Goal: Information Seeking & Learning: Learn about a topic

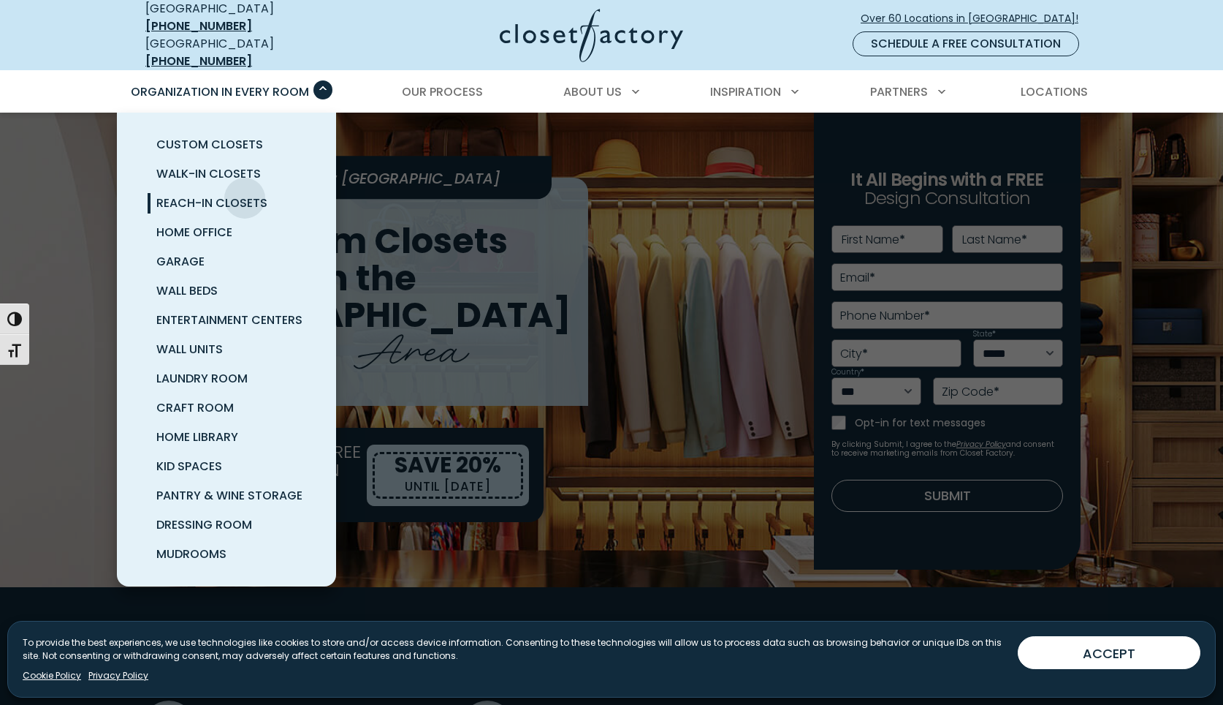
click at [243, 194] on span "Reach-In Closets" at bounding box center [211, 202] width 111 height 17
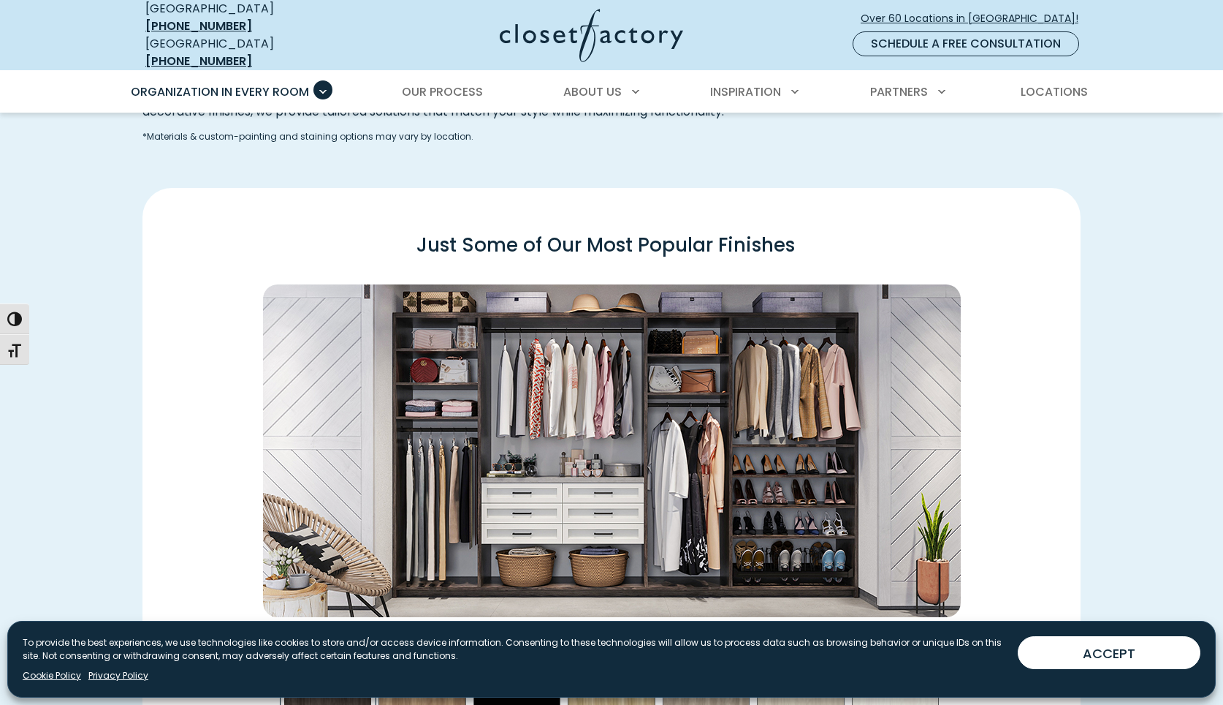
scroll to position [2236, 0]
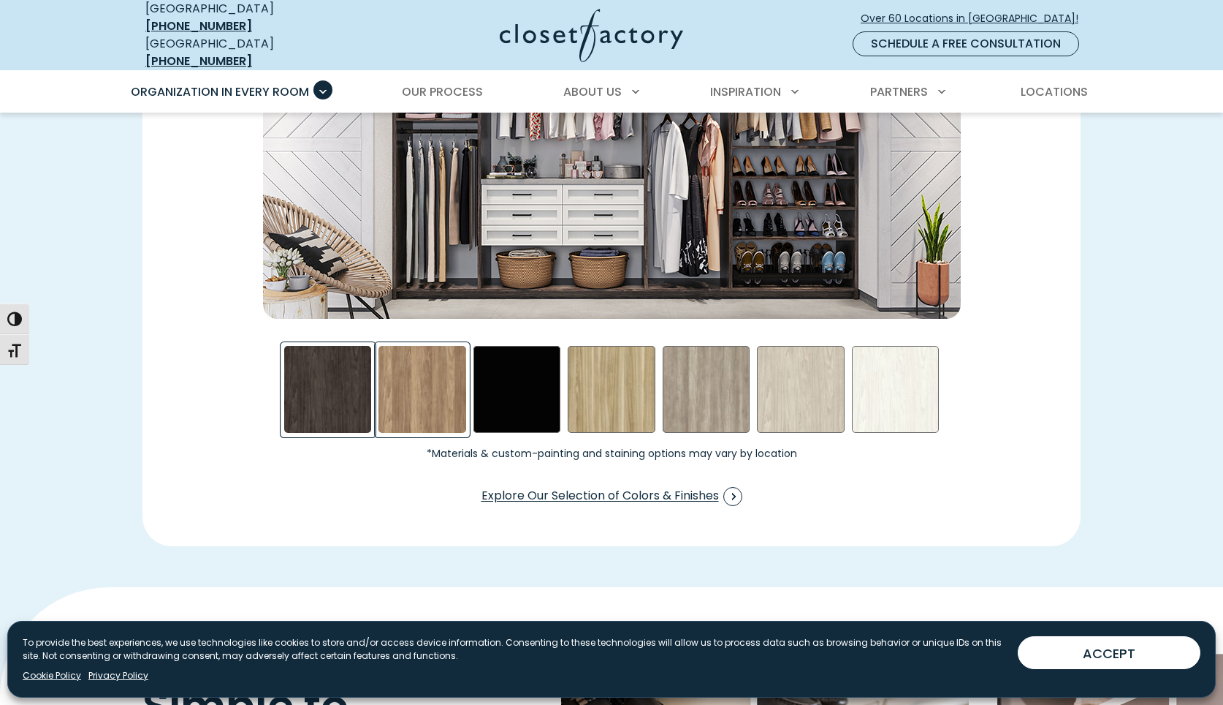
click at [459, 380] on div "Apres Ski Swatch" at bounding box center [423, 390] width 88 height 88
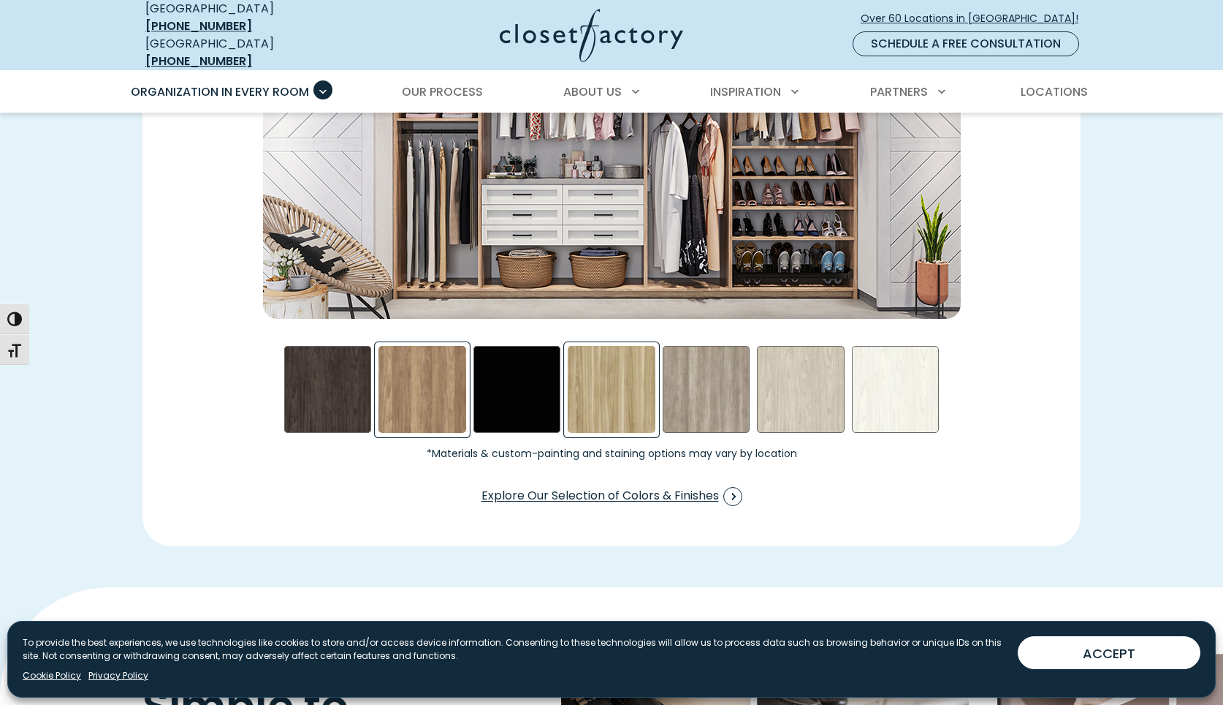
click at [643, 408] on div "Golden Light Swatch" at bounding box center [612, 390] width 88 height 88
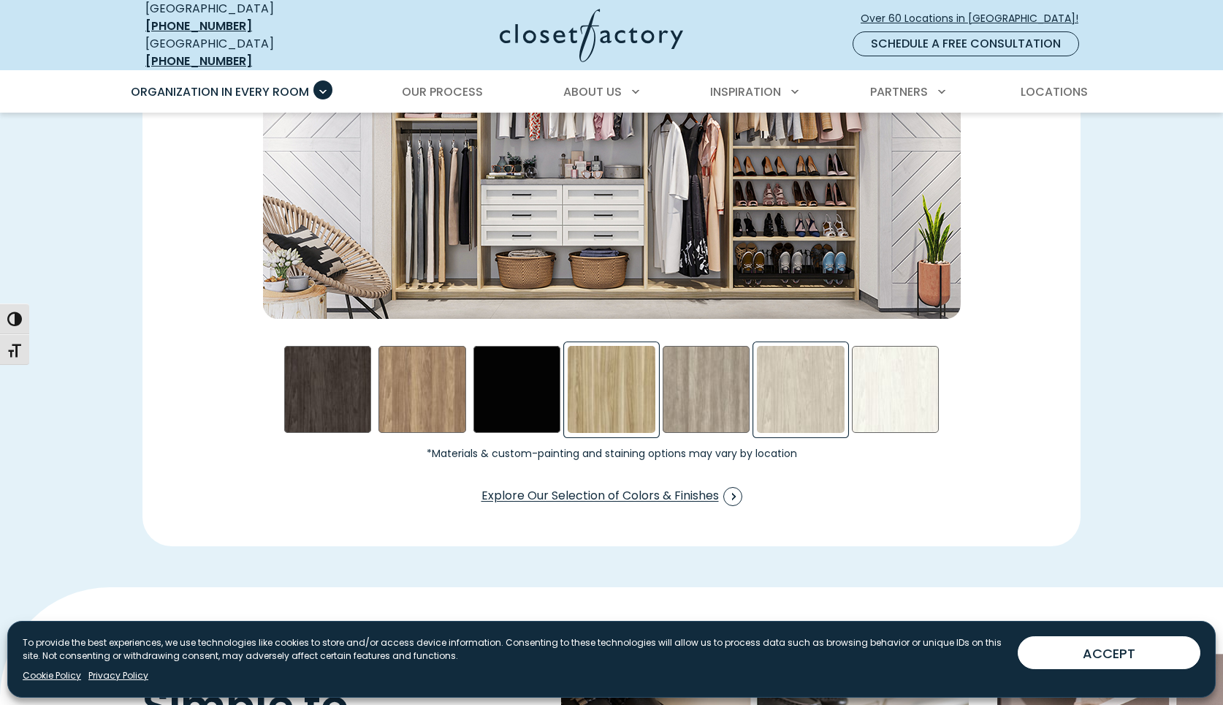
click at [790, 381] on div "Weekend Getaway Swatch" at bounding box center [801, 390] width 88 height 88
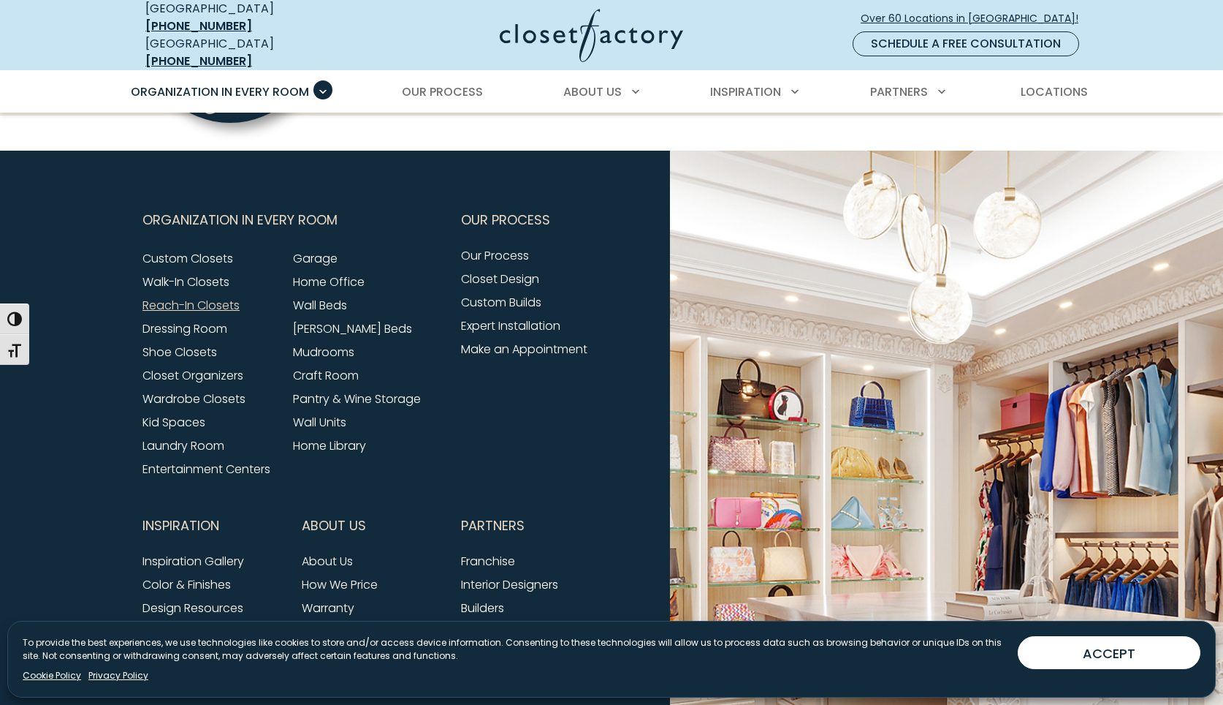
scroll to position [4819, 0]
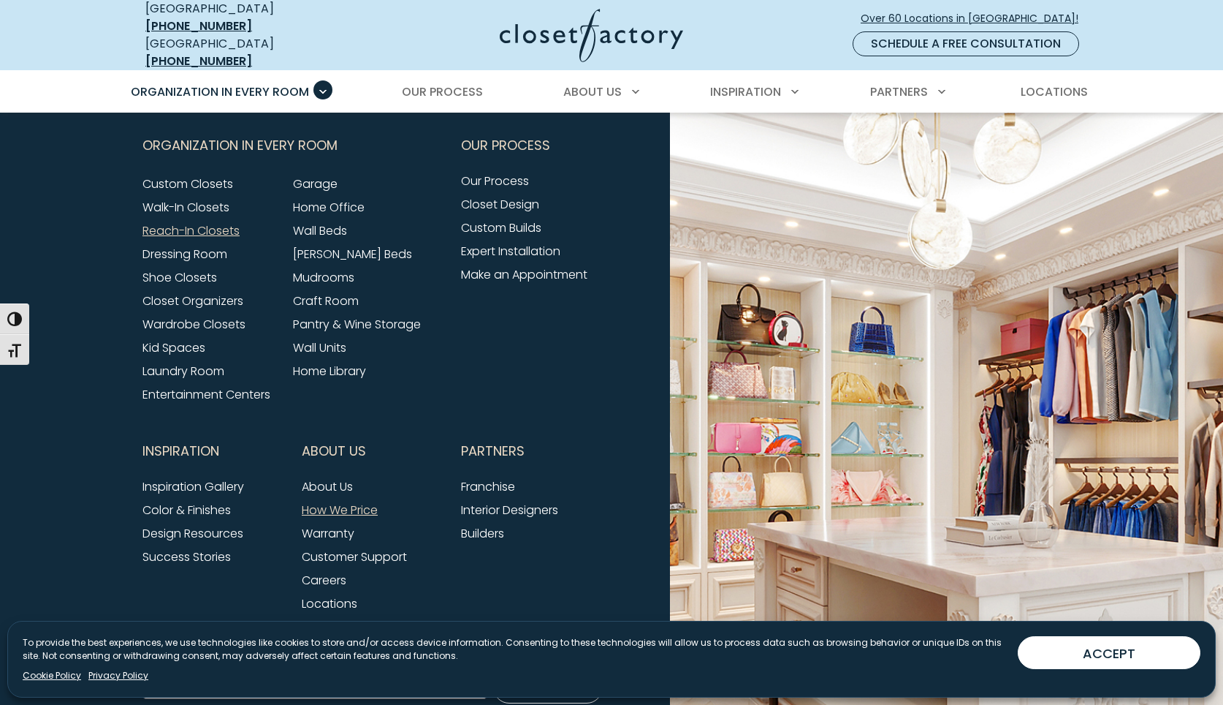
click at [327, 501] on link "How We Price" at bounding box center [340, 509] width 76 height 17
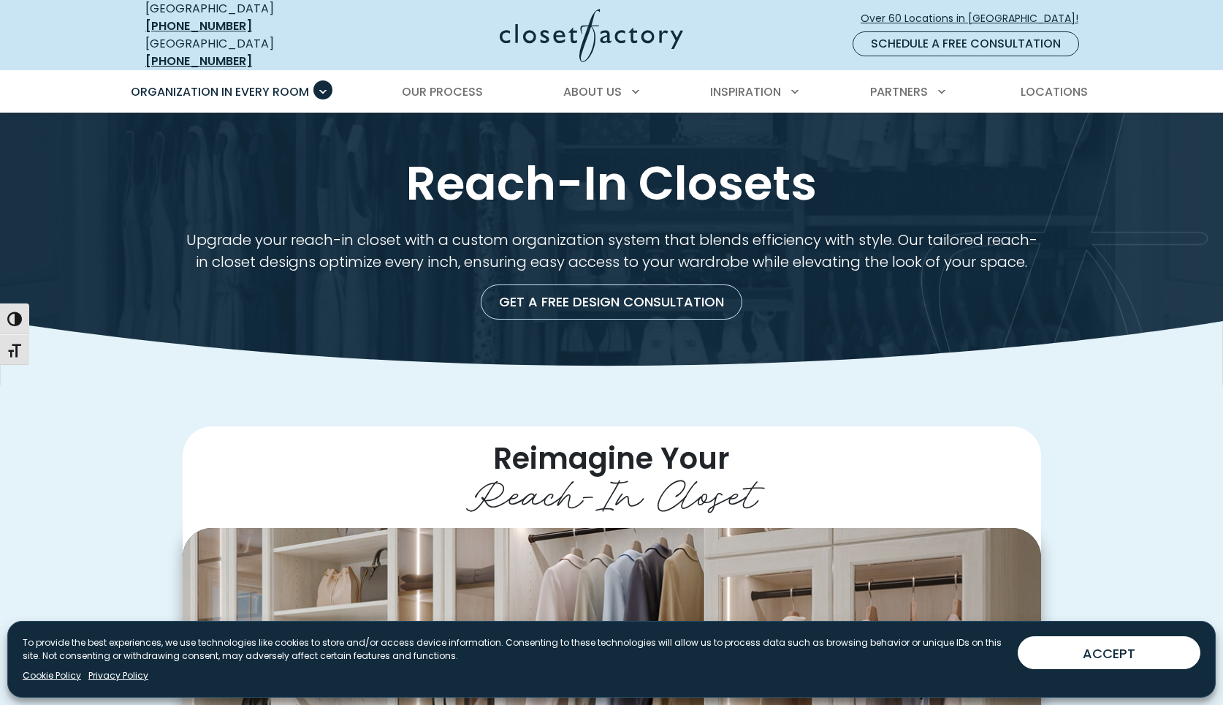
scroll to position [4819, 0]
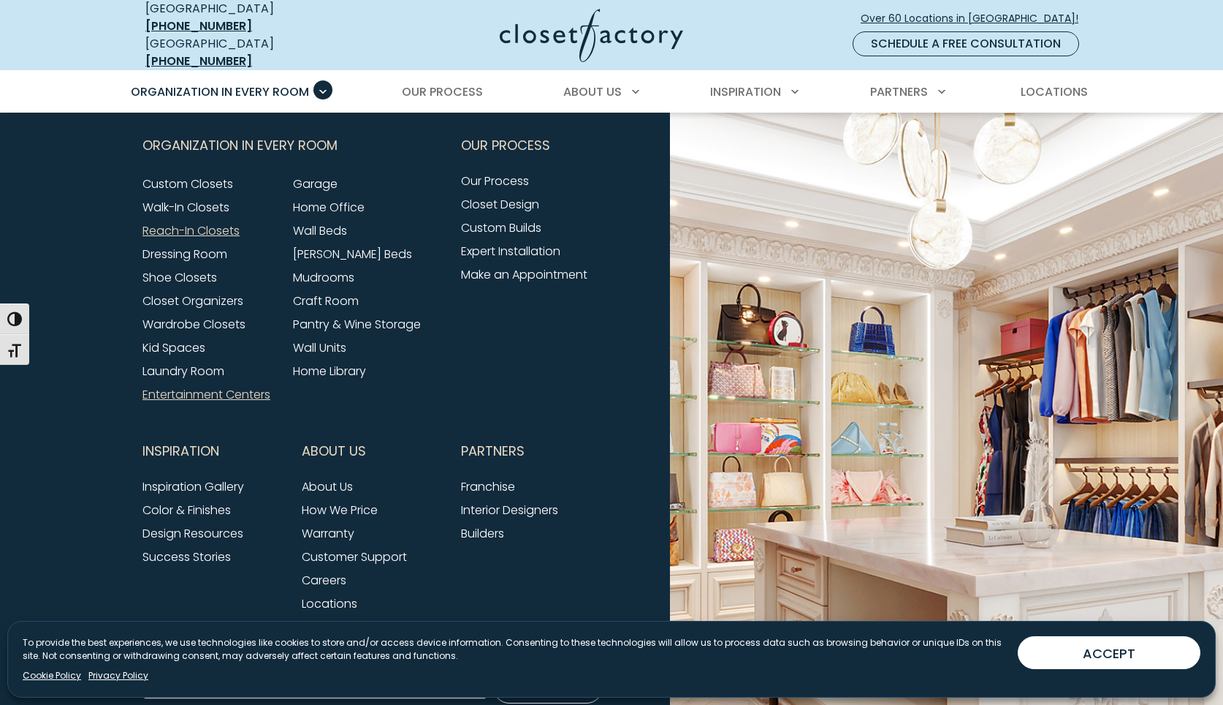
click at [210, 386] on link "Entertainment Centers" at bounding box center [207, 394] width 128 height 17
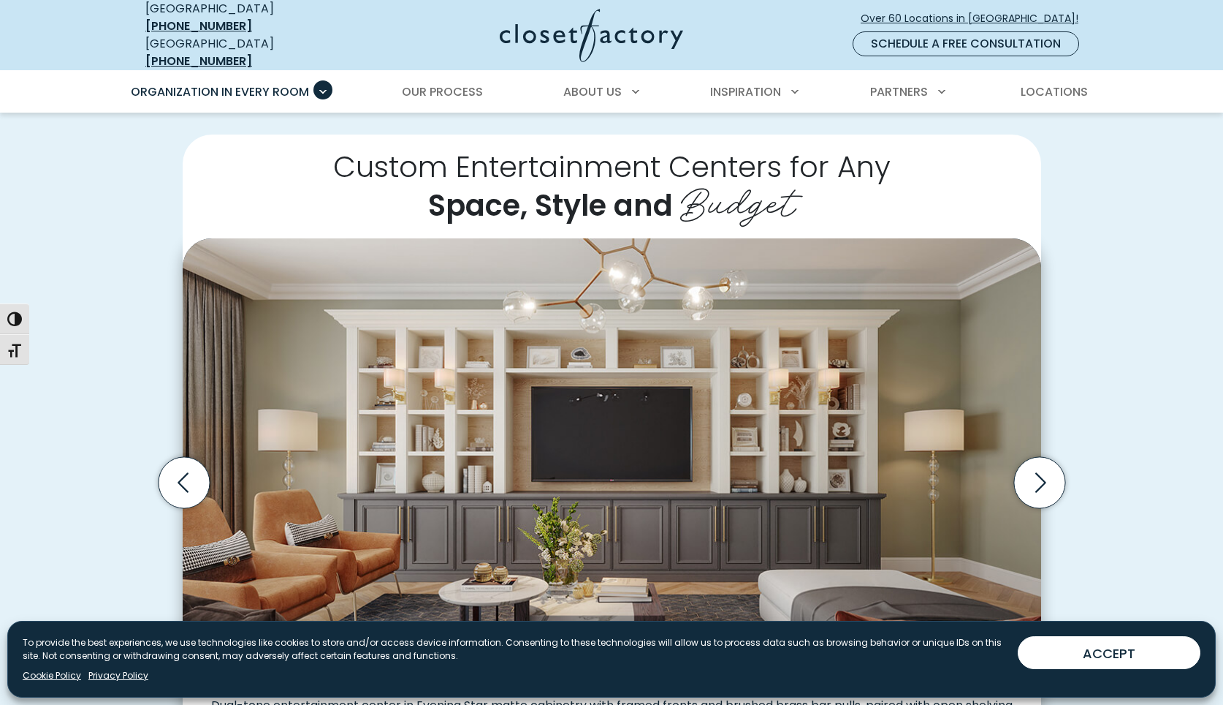
scroll to position [373, 0]
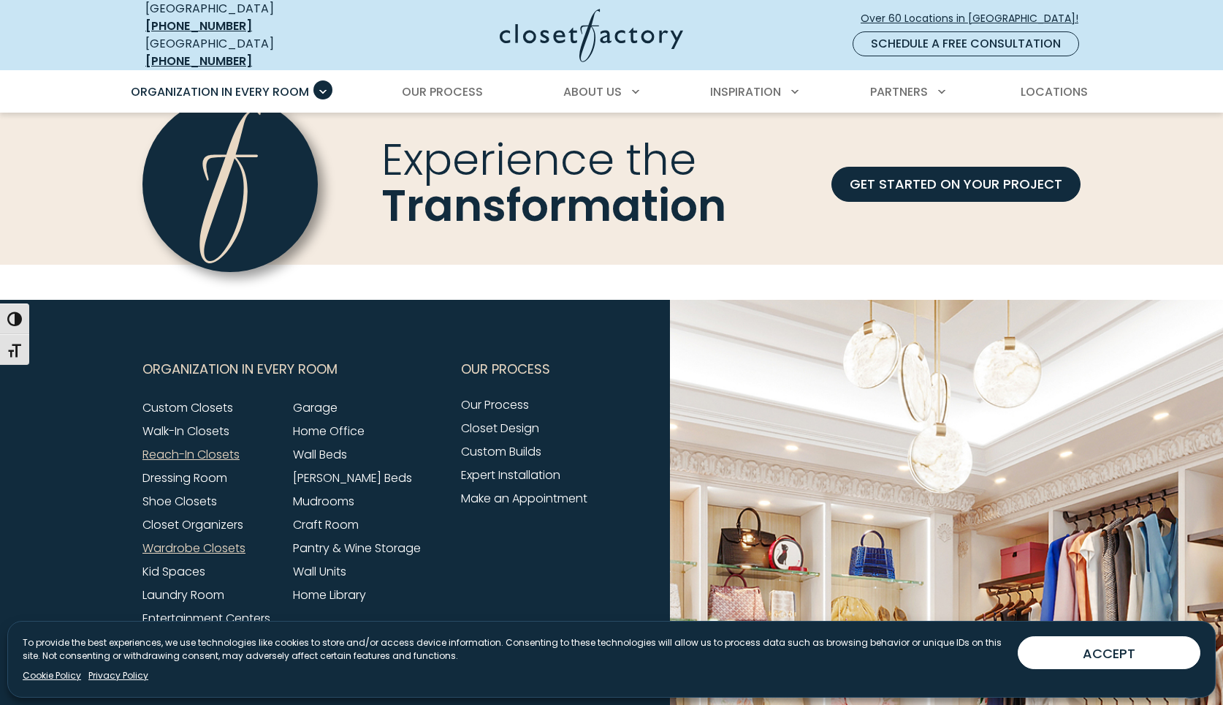
scroll to position [4968, 0]
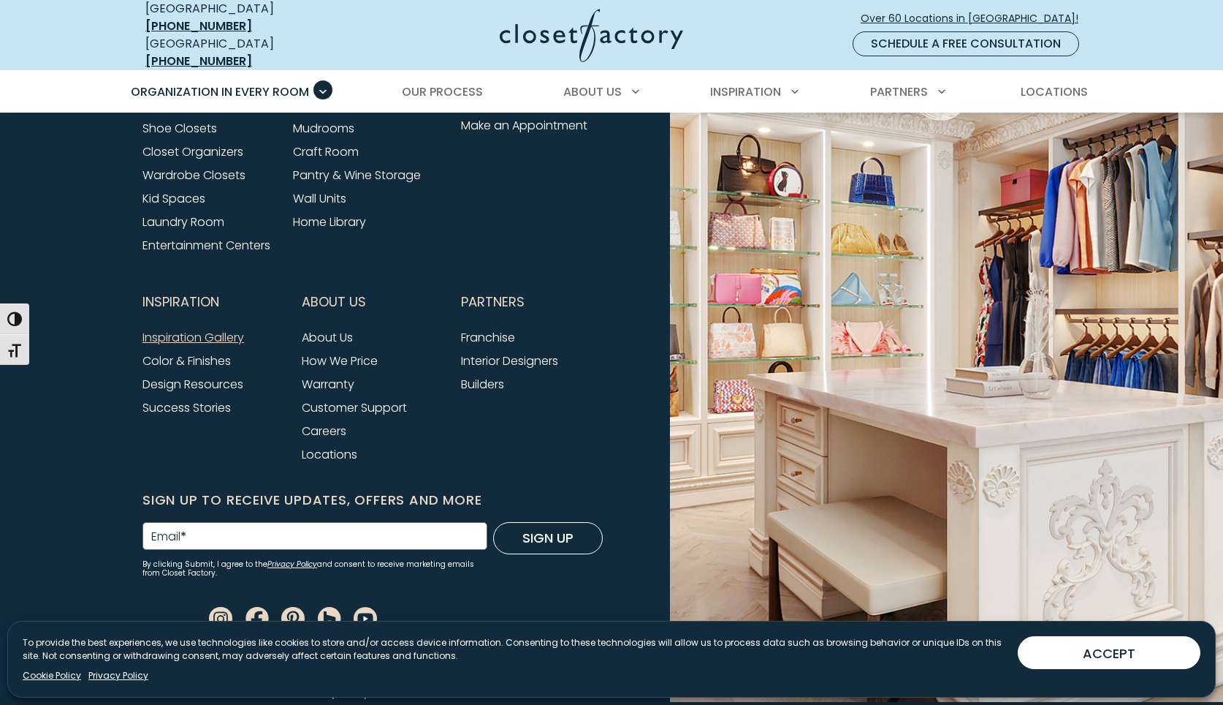
click at [193, 332] on link "Inspiration Gallery" at bounding box center [194, 337] width 102 height 17
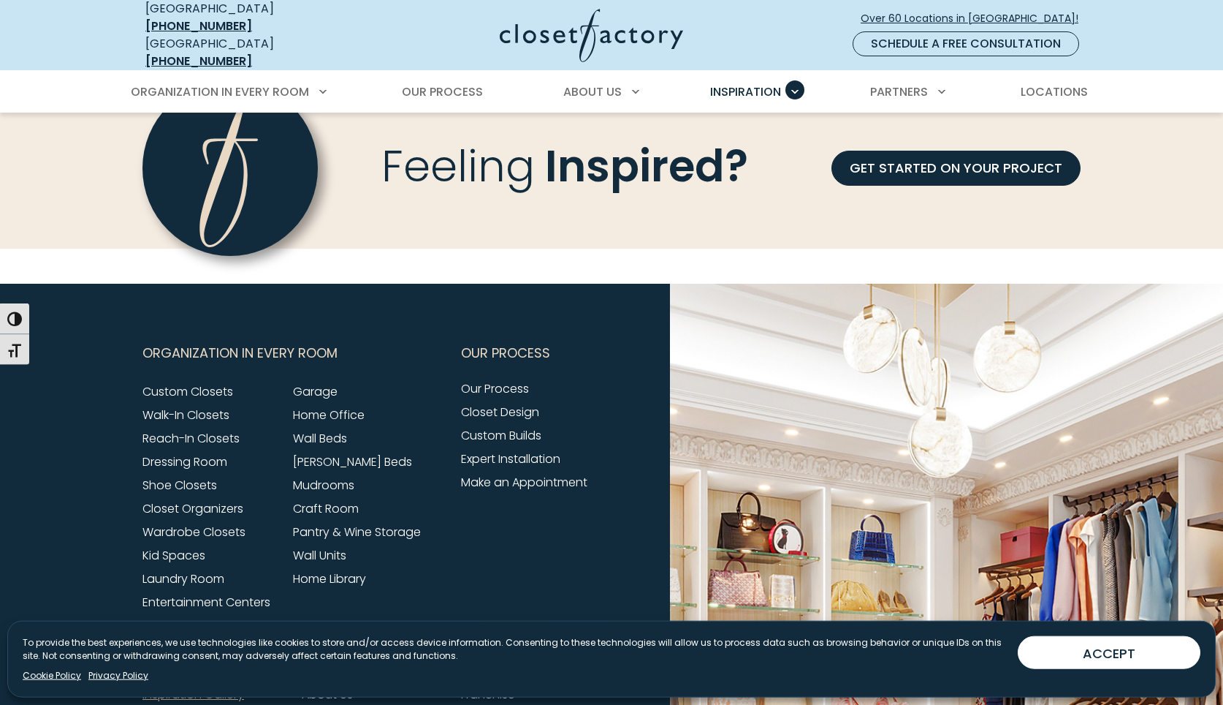
scroll to position [1342, 0]
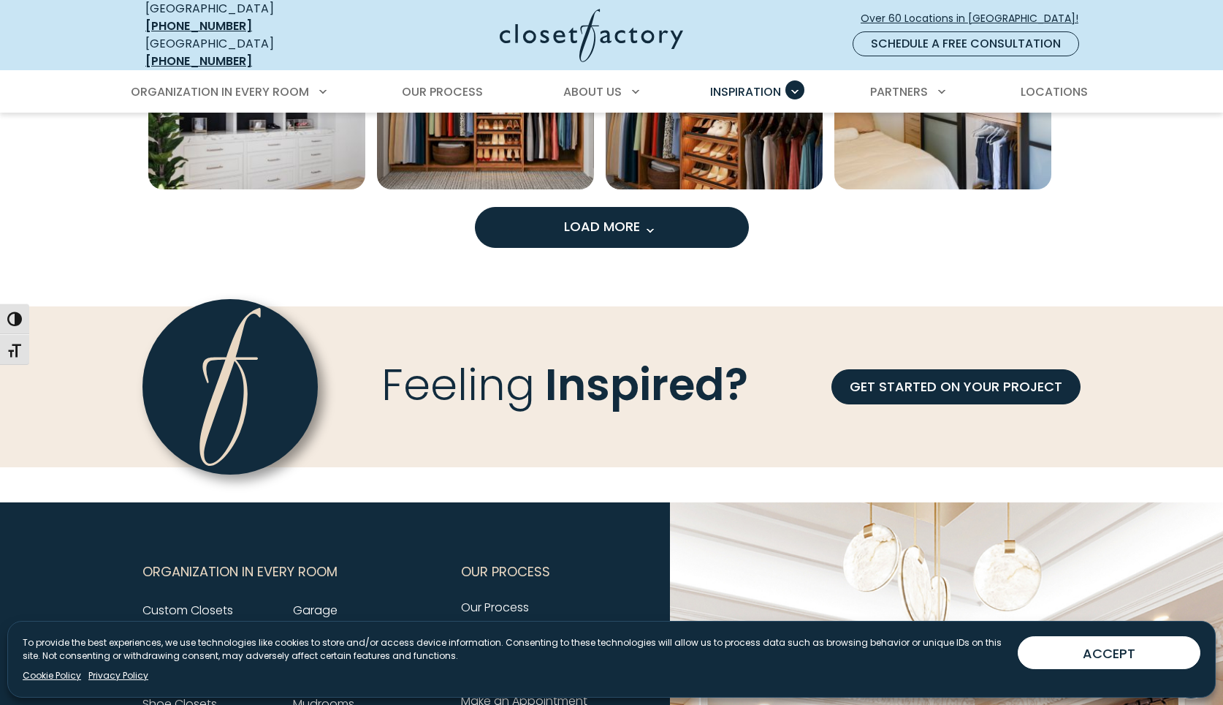
click at [626, 227] on button "Load More" at bounding box center [612, 227] width 274 height 41
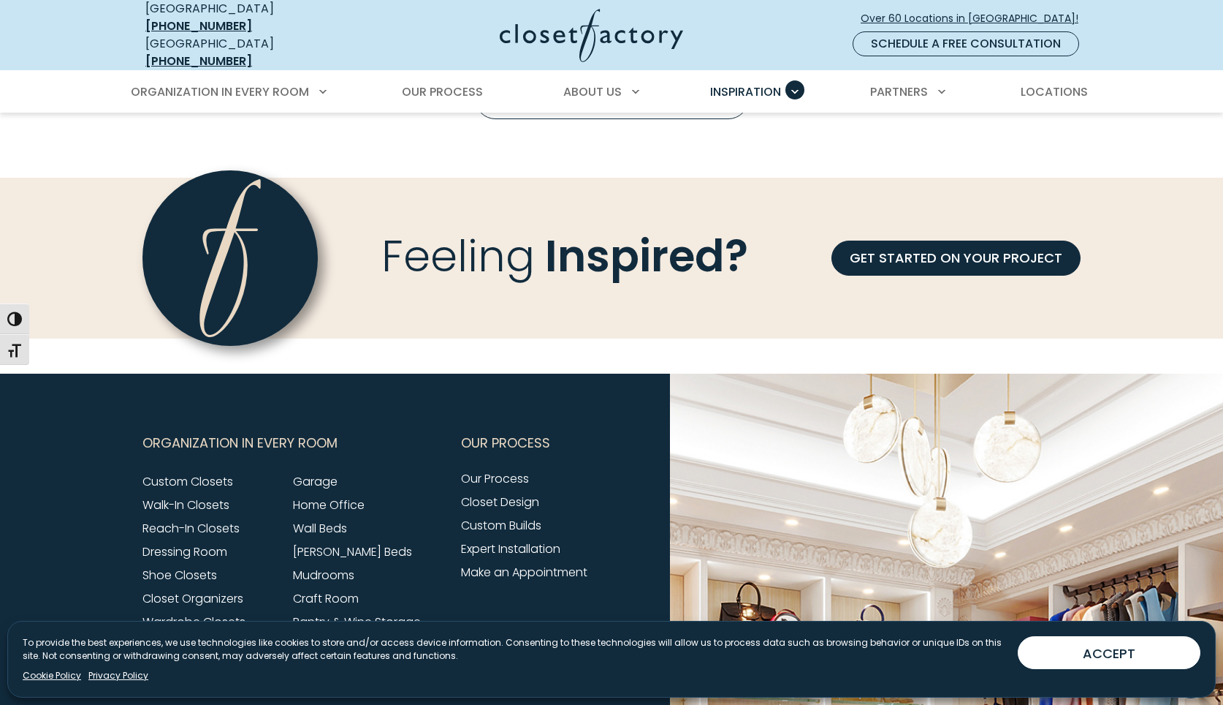
scroll to position [2087, 0]
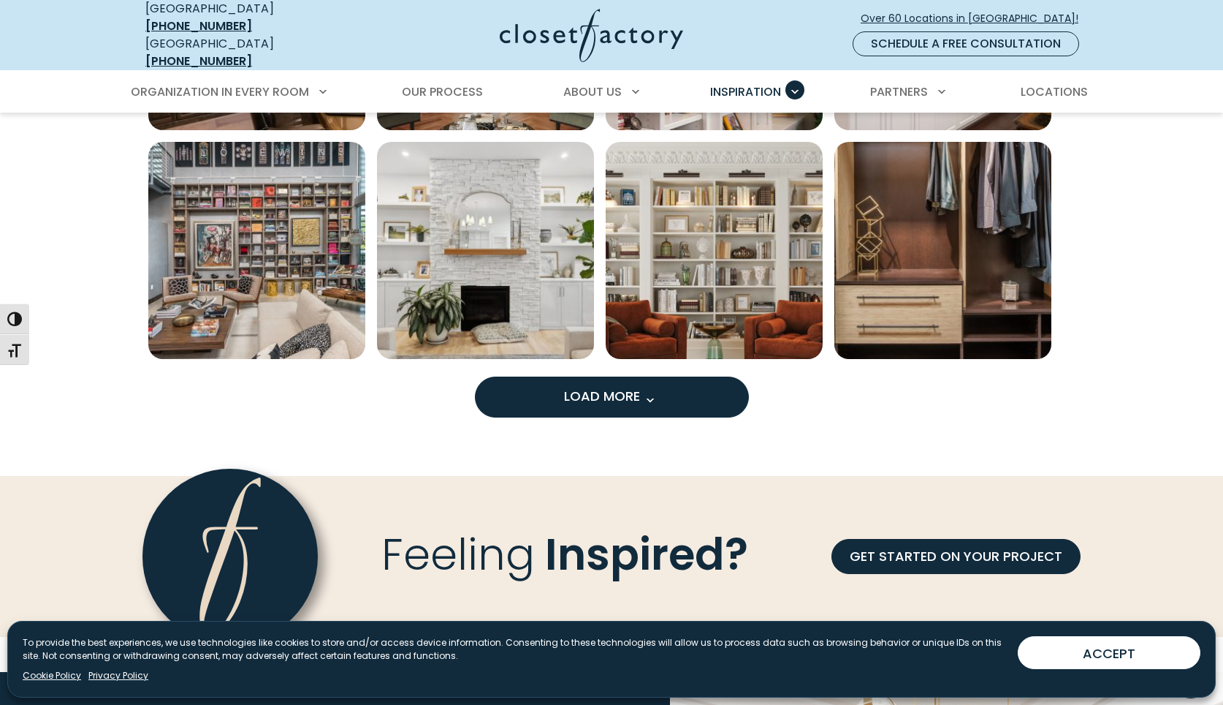
click at [599, 390] on span "Load More" at bounding box center [611, 396] width 95 height 18
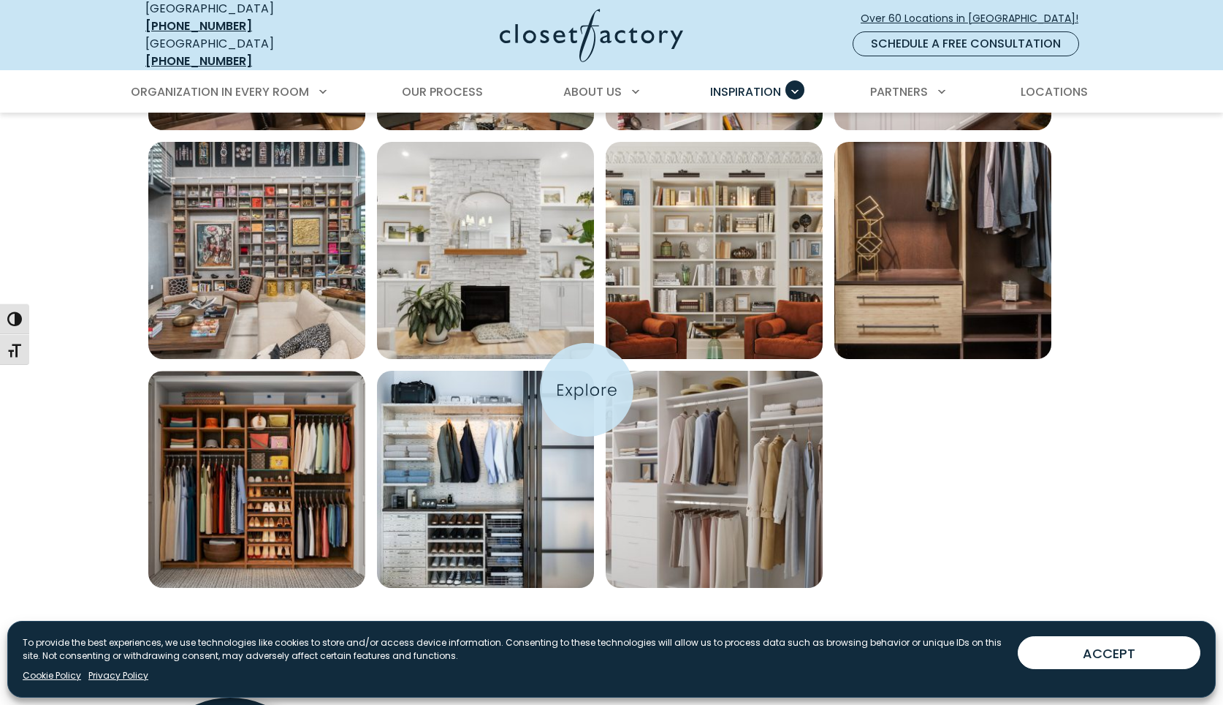
scroll to position [2311, 0]
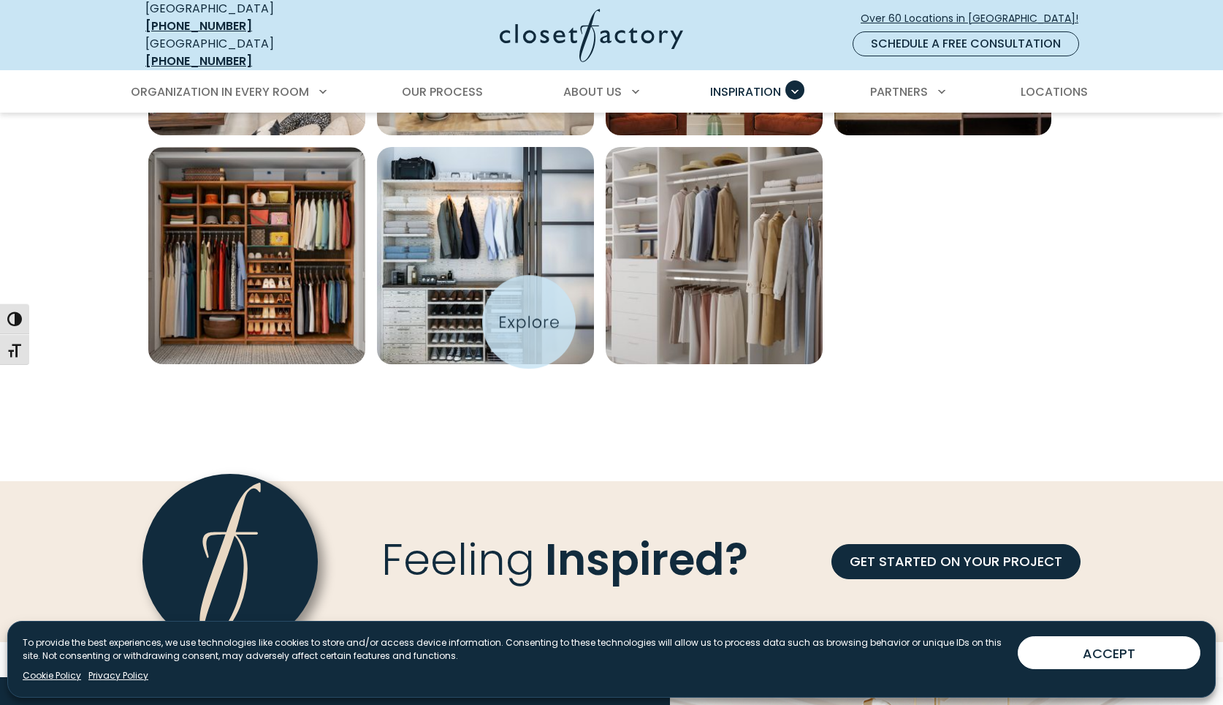
click at [529, 322] on img "Open inspiration gallery to preview enlarged image" at bounding box center [485, 255] width 217 height 217
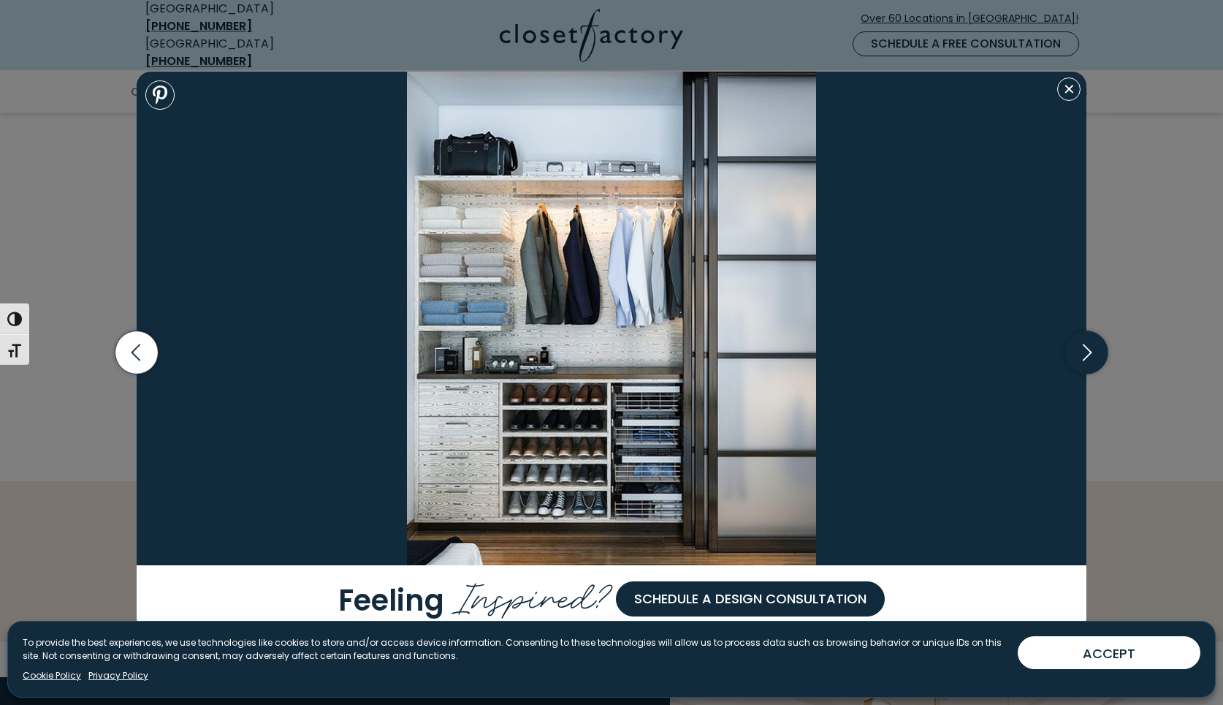
click at [1085, 353] on icon "button" at bounding box center [1087, 352] width 43 height 43
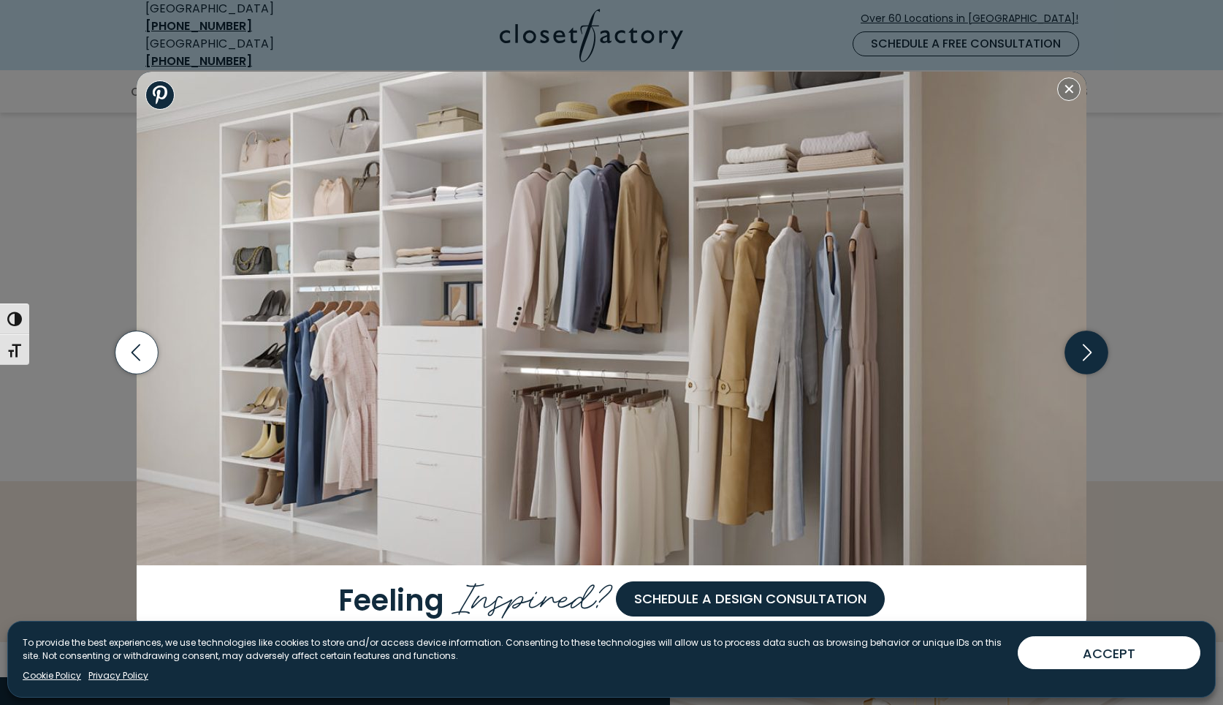
click at [1085, 353] on icon "button" at bounding box center [1087, 352] width 43 height 43
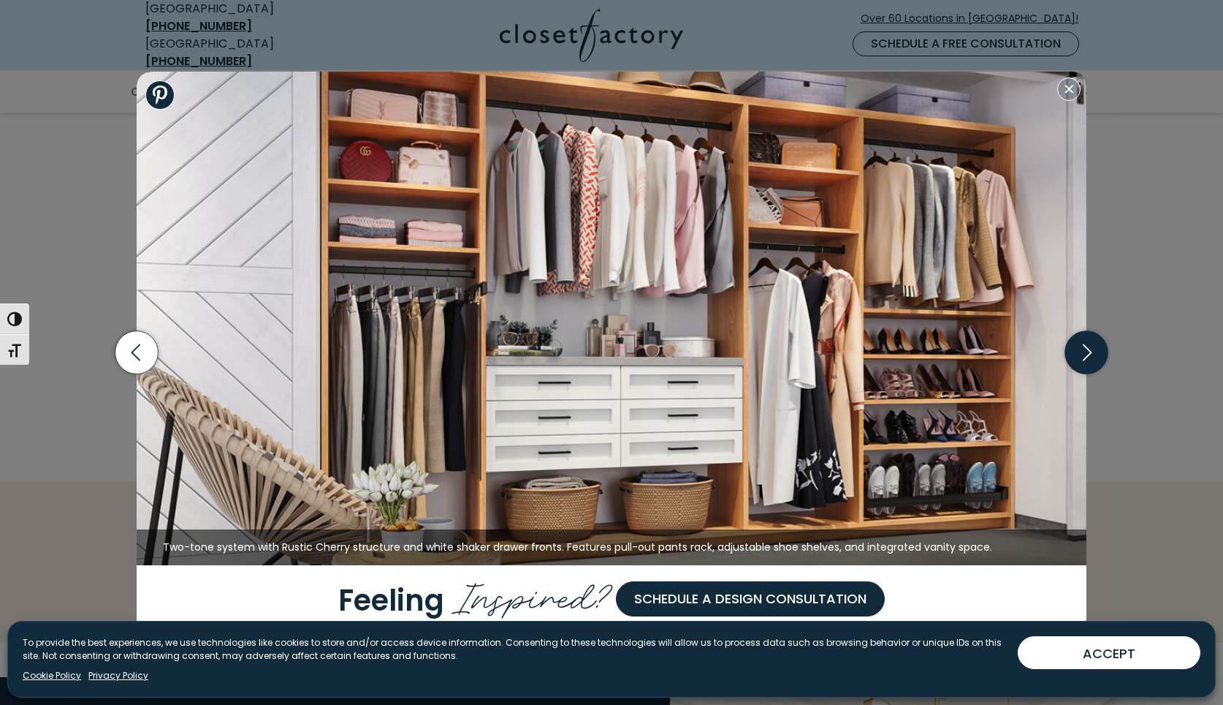
click at [1085, 353] on icon "button" at bounding box center [1087, 352] width 43 height 43
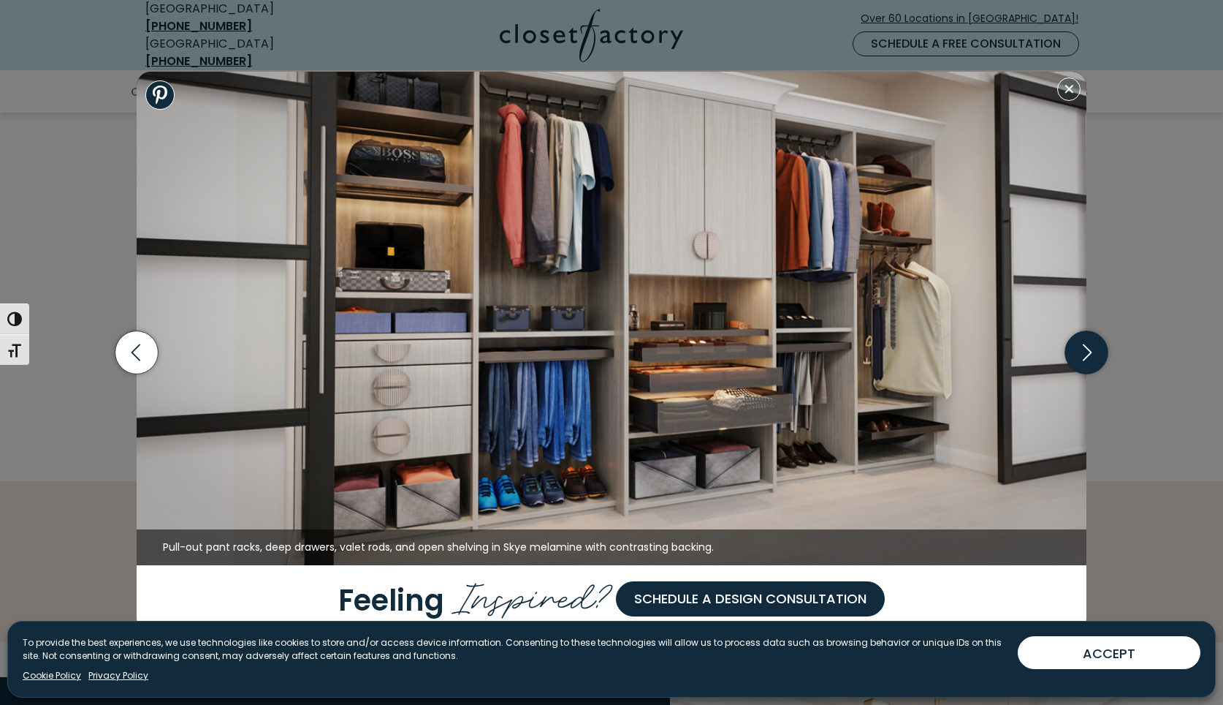
click at [1085, 353] on icon "button" at bounding box center [1087, 352] width 43 height 43
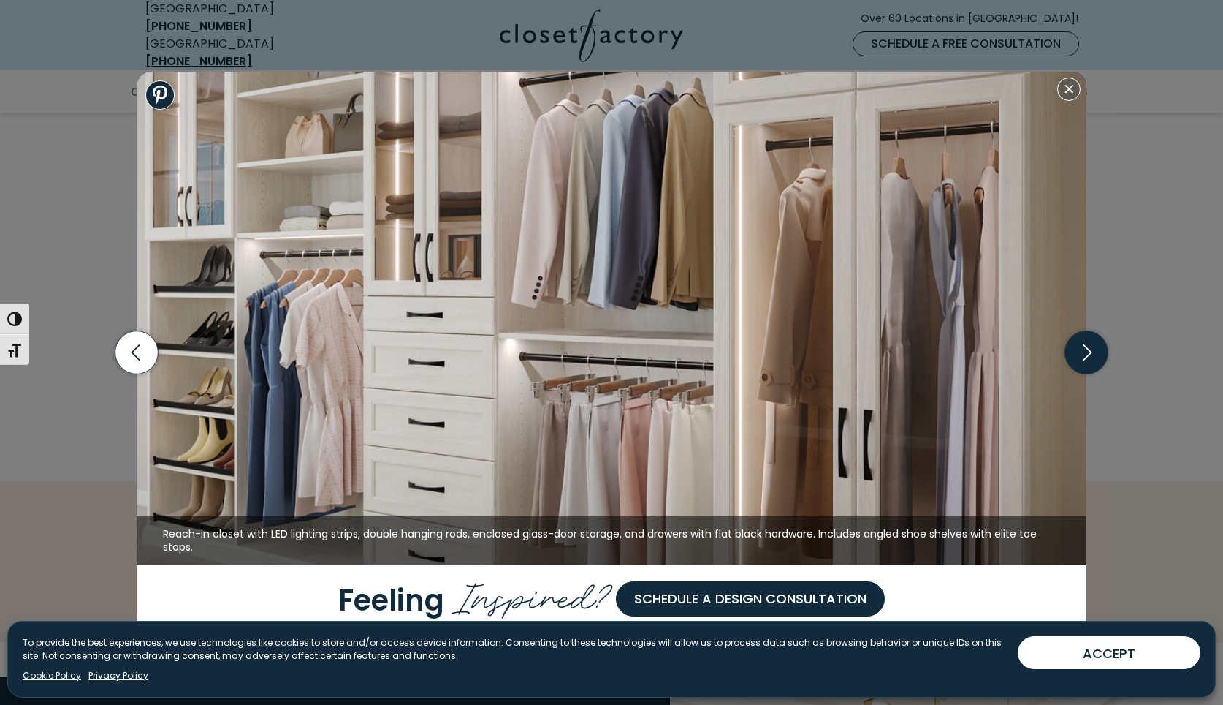
click at [1085, 353] on icon "button" at bounding box center [1087, 352] width 43 height 43
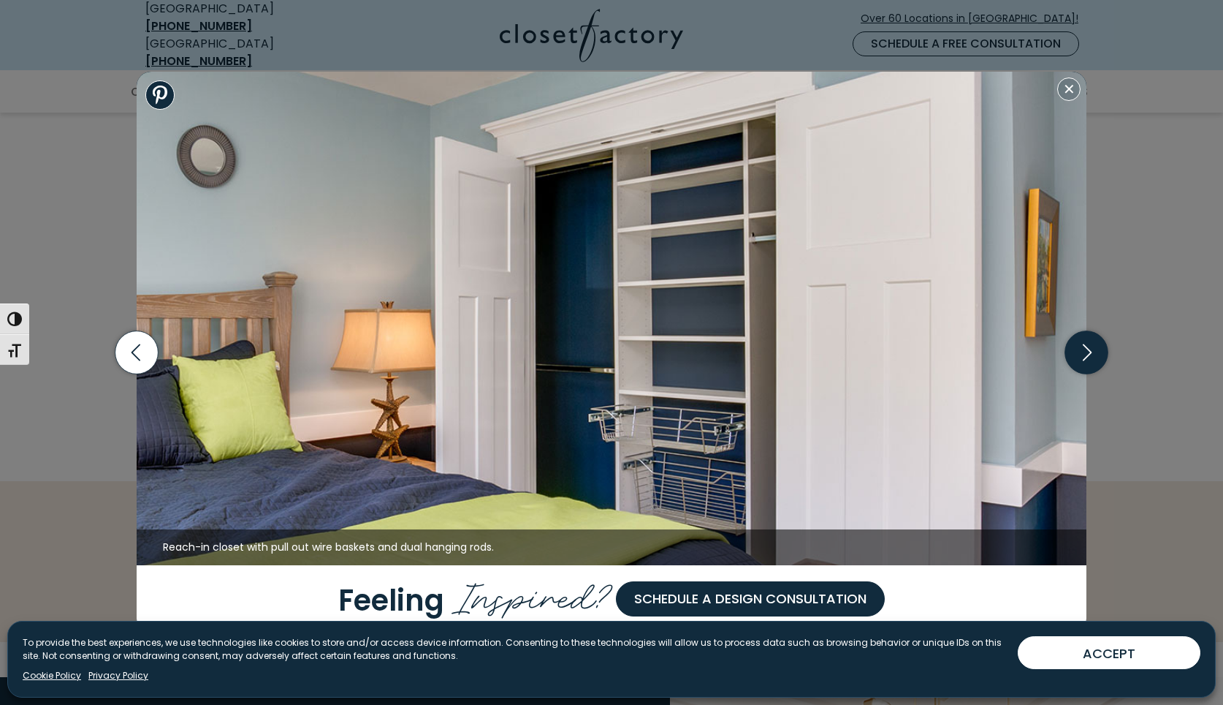
click at [1085, 353] on icon "button" at bounding box center [1087, 352] width 43 height 43
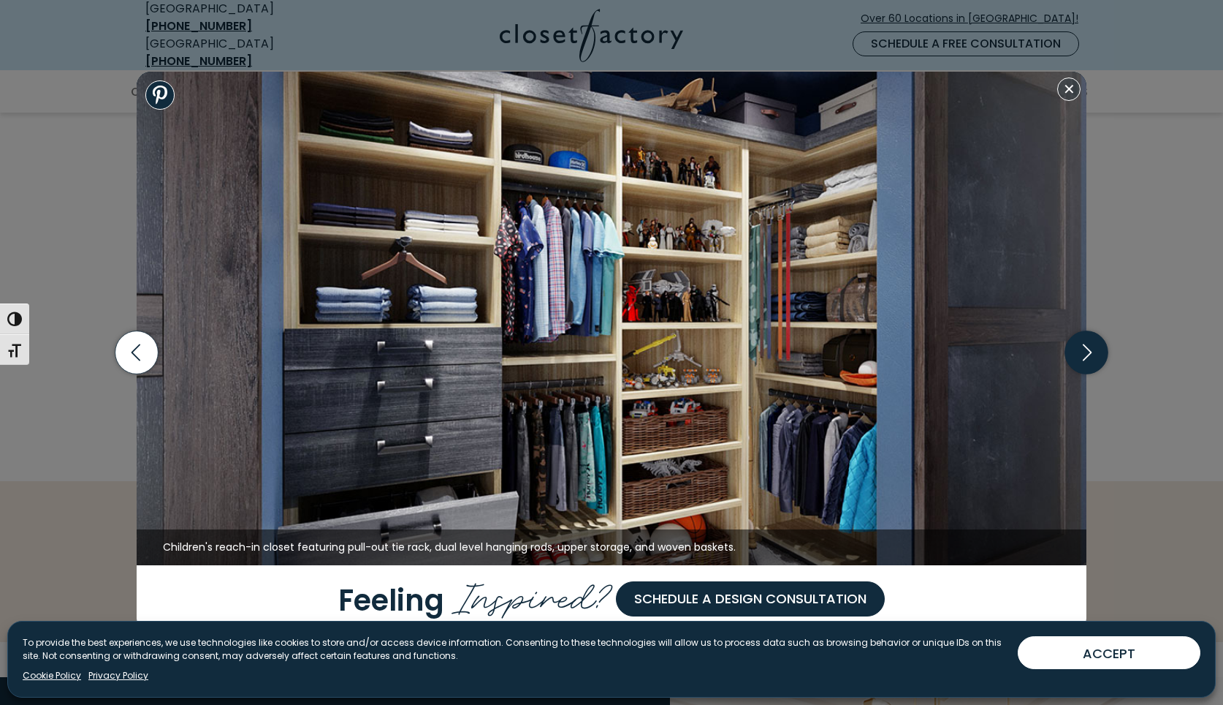
click at [1085, 353] on icon "button" at bounding box center [1087, 352] width 43 height 43
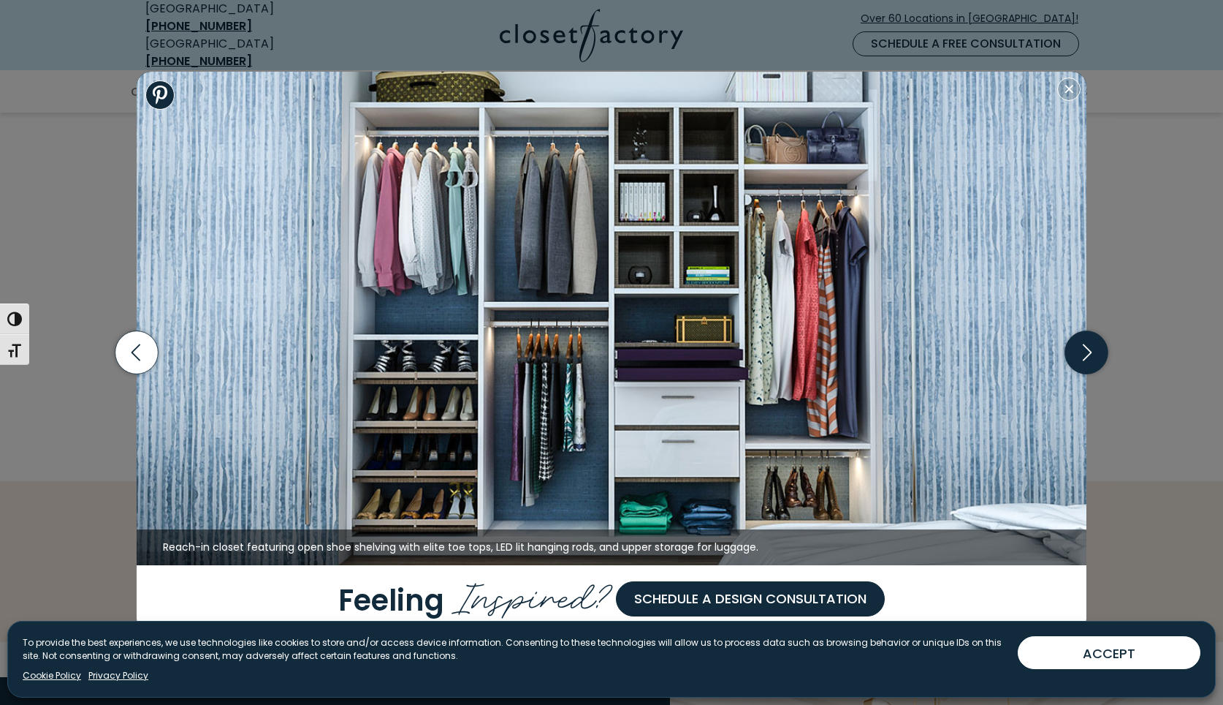
click at [1085, 353] on icon "button" at bounding box center [1087, 352] width 43 height 43
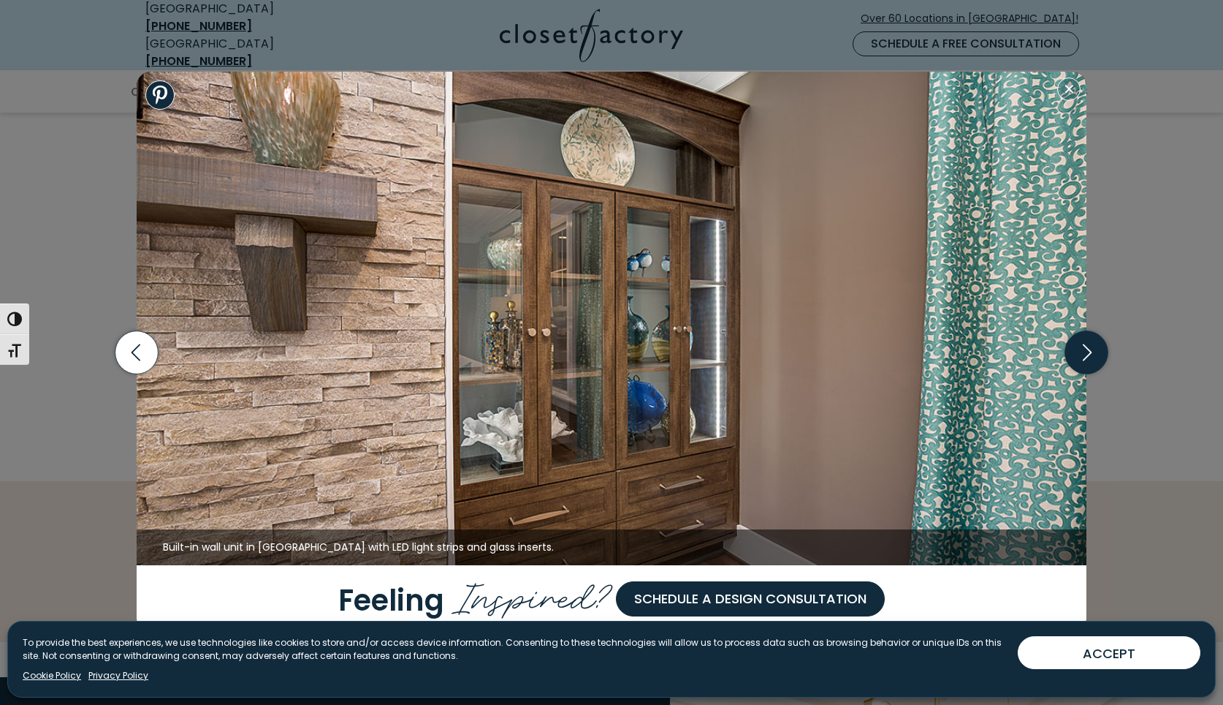
click at [1085, 353] on icon "button" at bounding box center [1087, 352] width 43 height 43
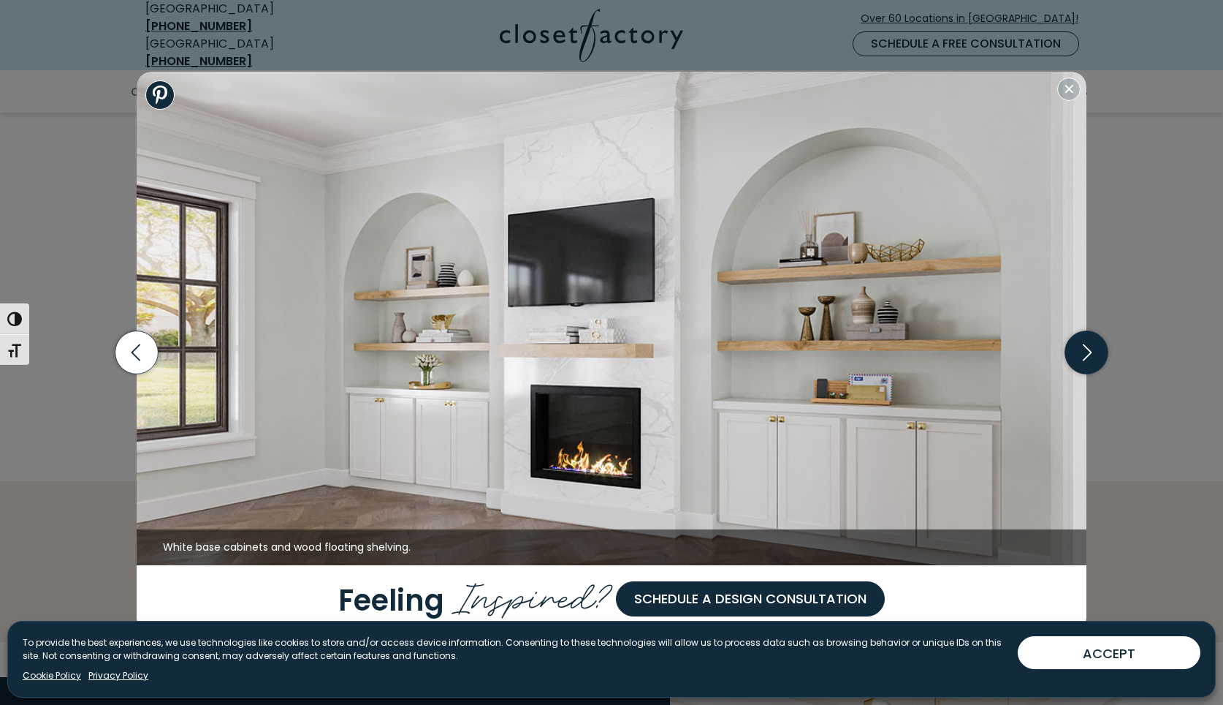
click at [1085, 353] on icon "button" at bounding box center [1087, 352] width 43 height 43
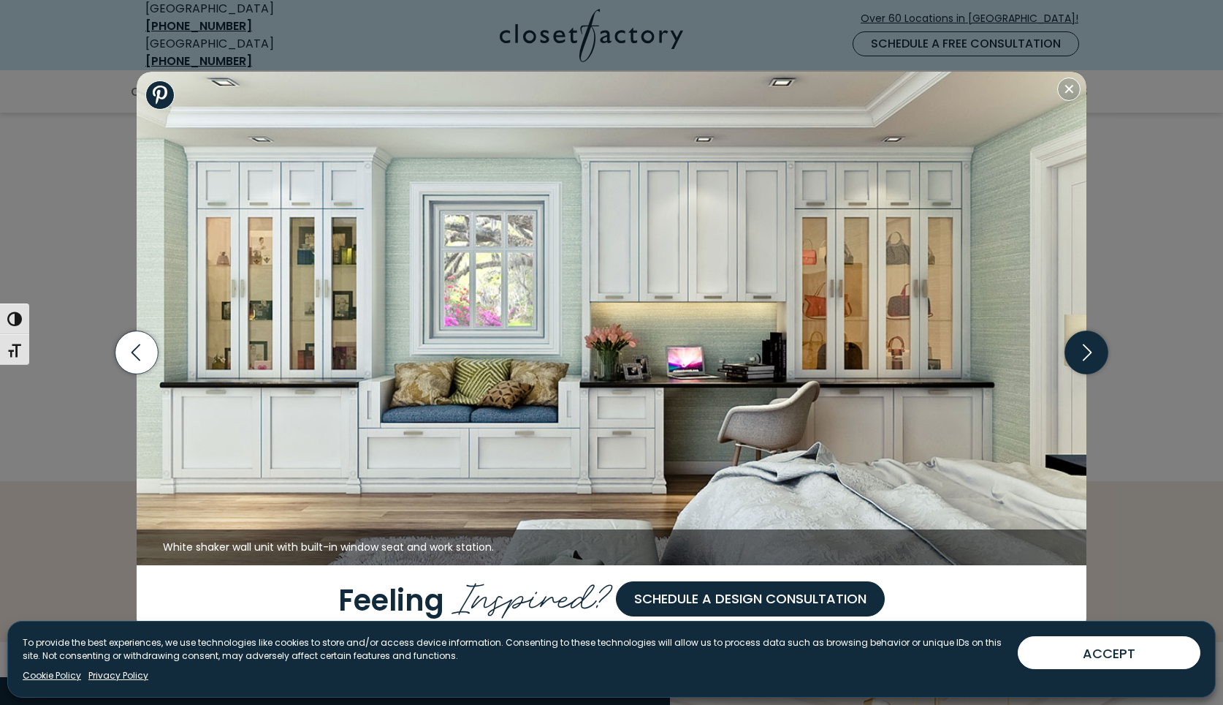
click at [1085, 353] on icon "button" at bounding box center [1087, 352] width 43 height 43
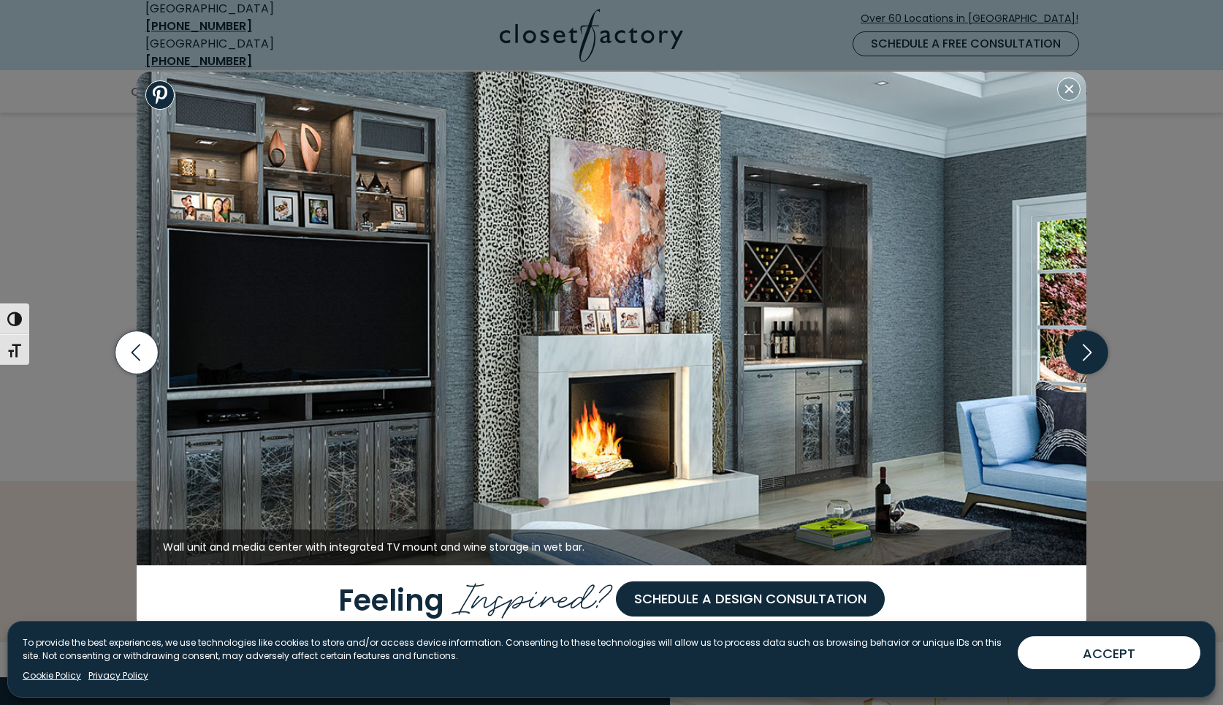
click at [1085, 353] on icon "button" at bounding box center [1087, 352] width 43 height 43
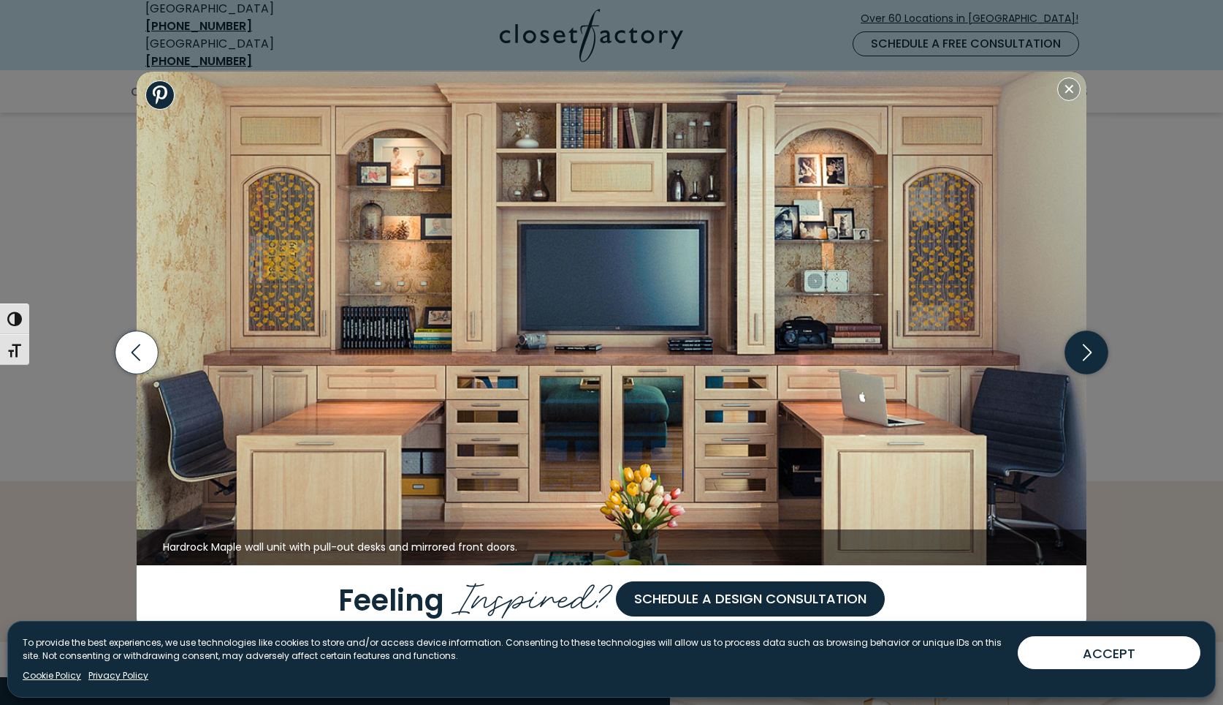
click at [1085, 353] on icon "button" at bounding box center [1087, 352] width 43 height 43
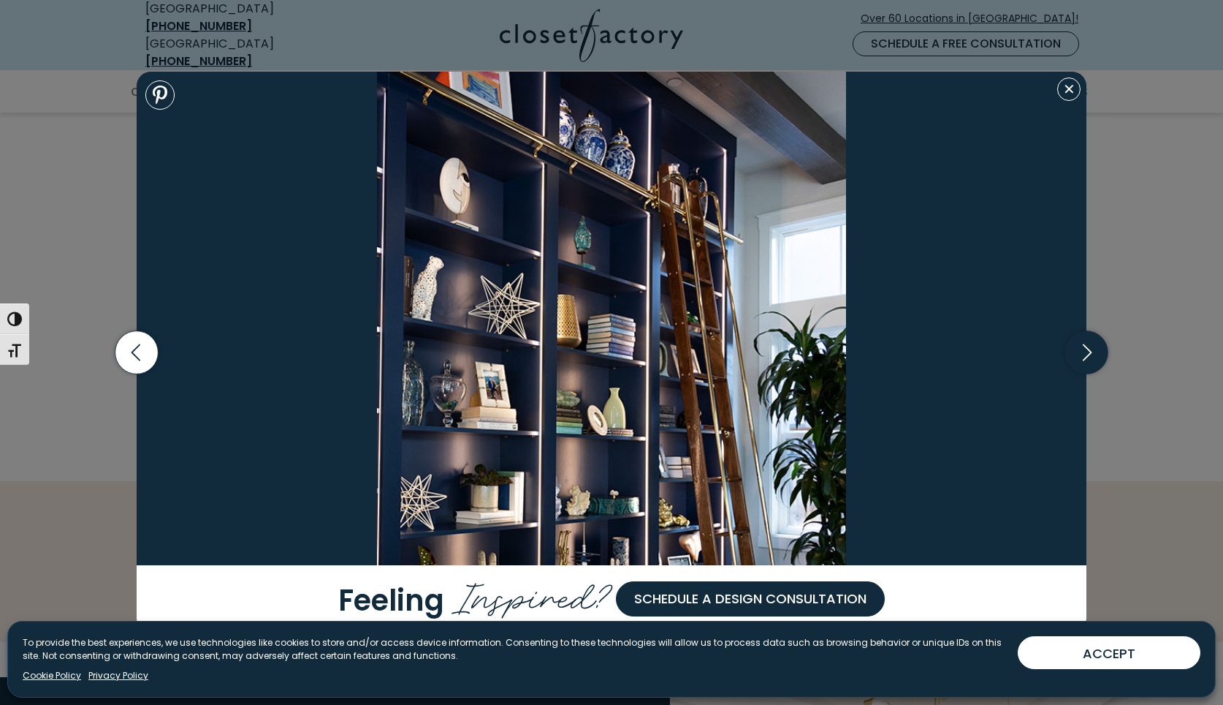
click at [1085, 353] on icon "button" at bounding box center [1087, 352] width 43 height 43
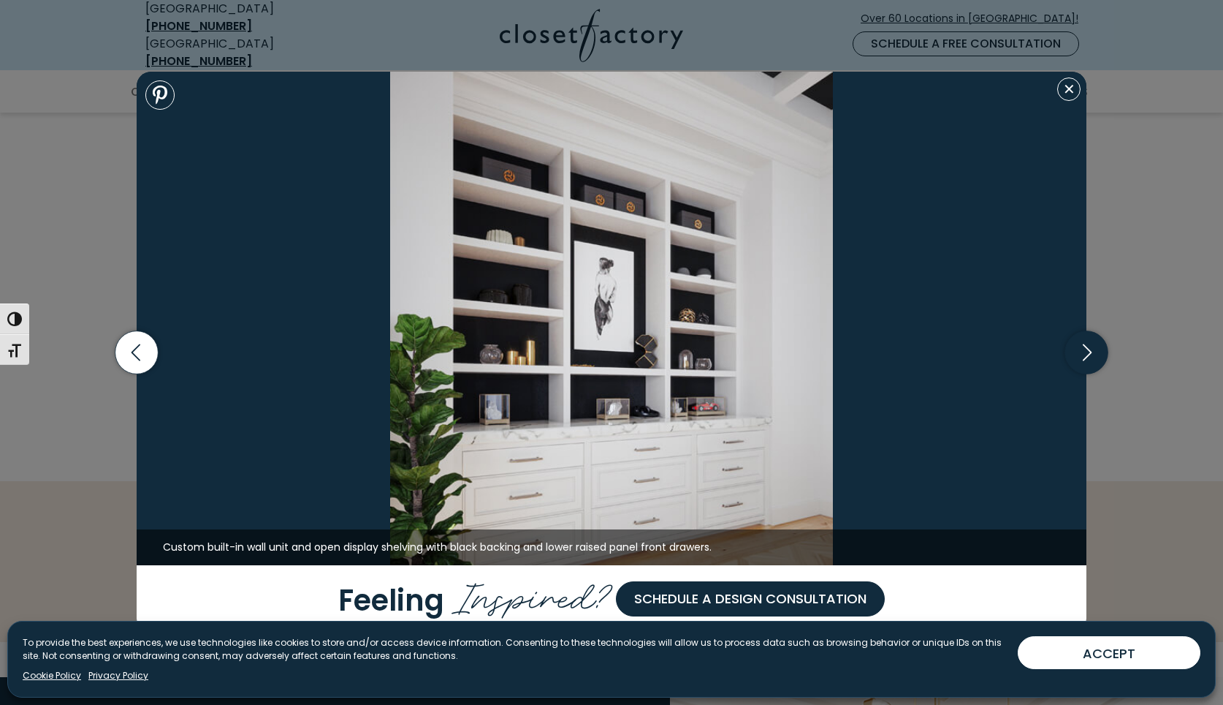
click at [1085, 353] on icon "button" at bounding box center [1087, 352] width 43 height 43
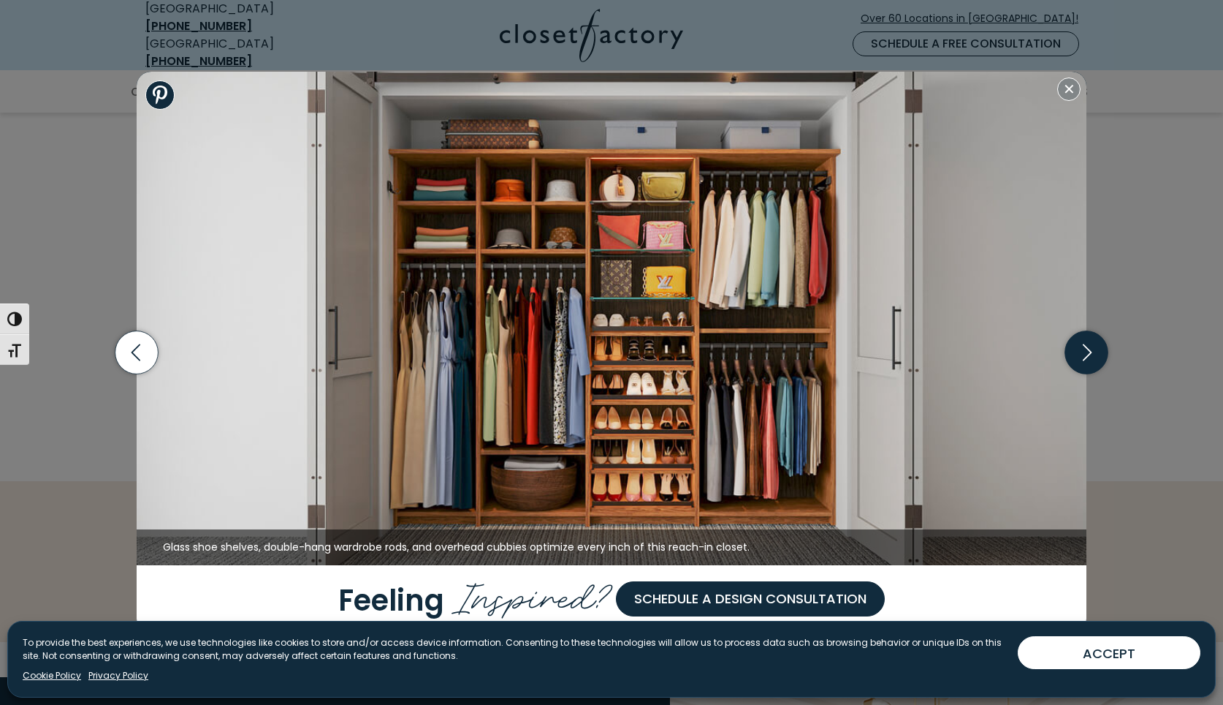
click at [1085, 353] on icon "button" at bounding box center [1087, 352] width 43 height 43
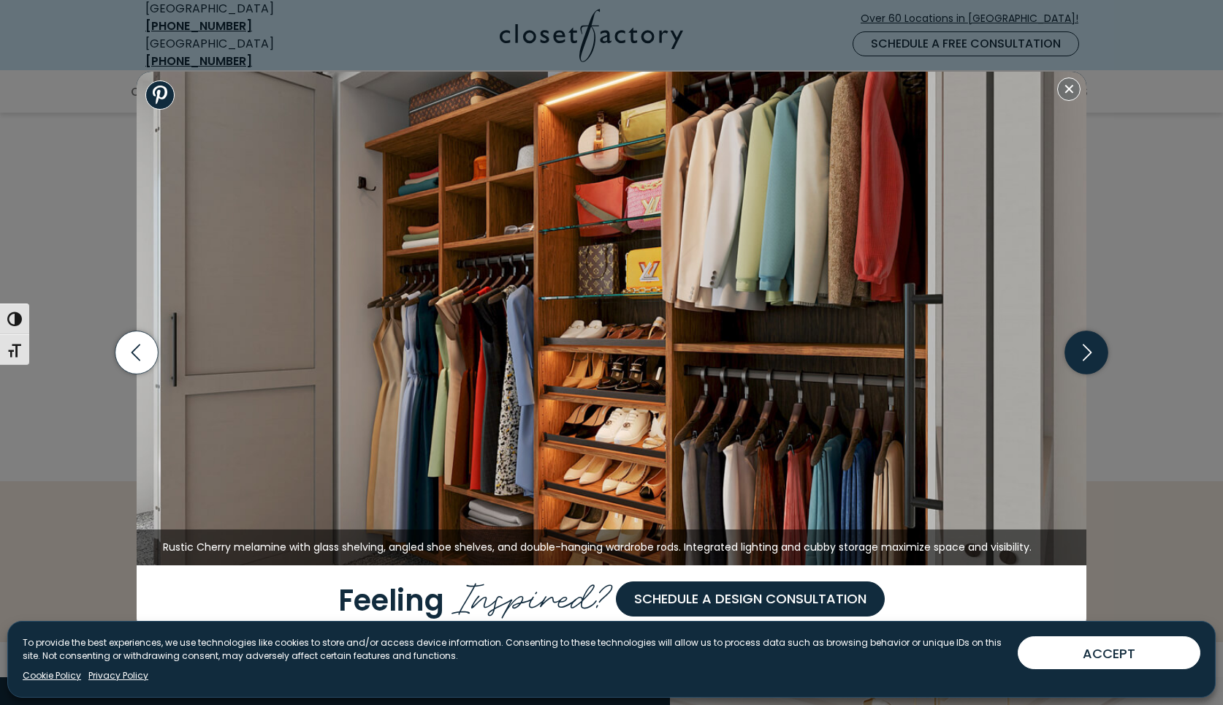
click at [1085, 353] on icon "button" at bounding box center [1087, 352] width 43 height 43
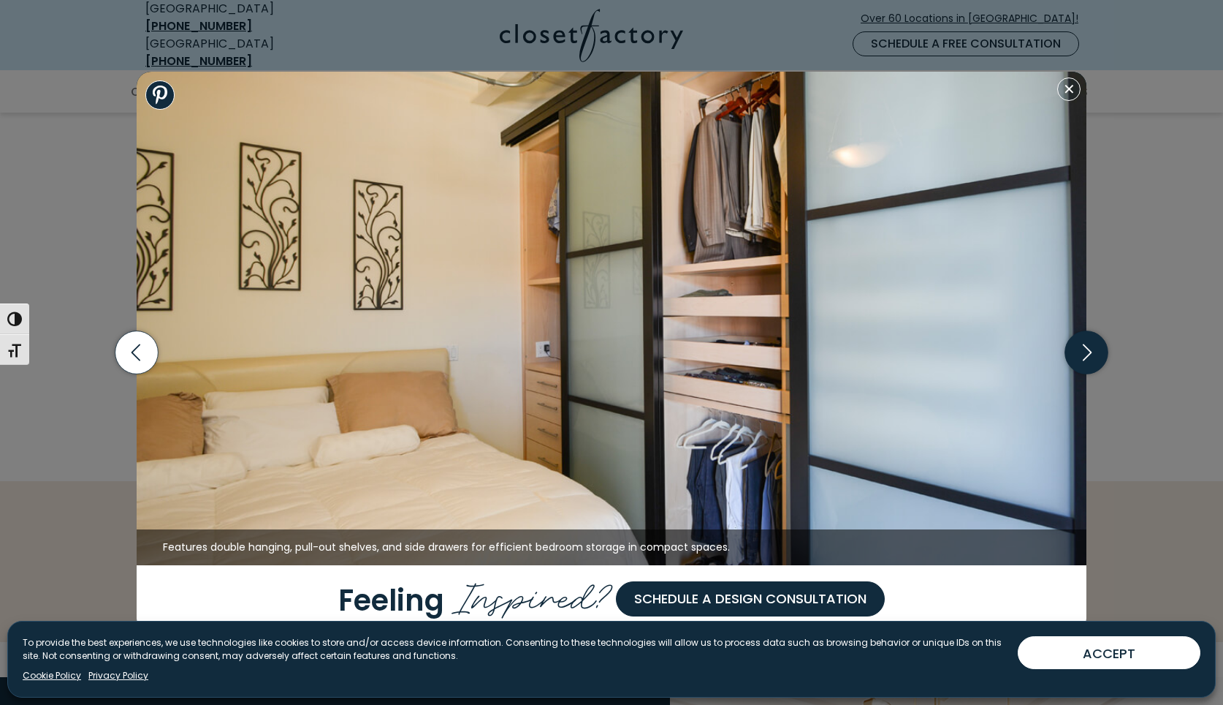
click at [1085, 353] on icon "button" at bounding box center [1087, 352] width 43 height 43
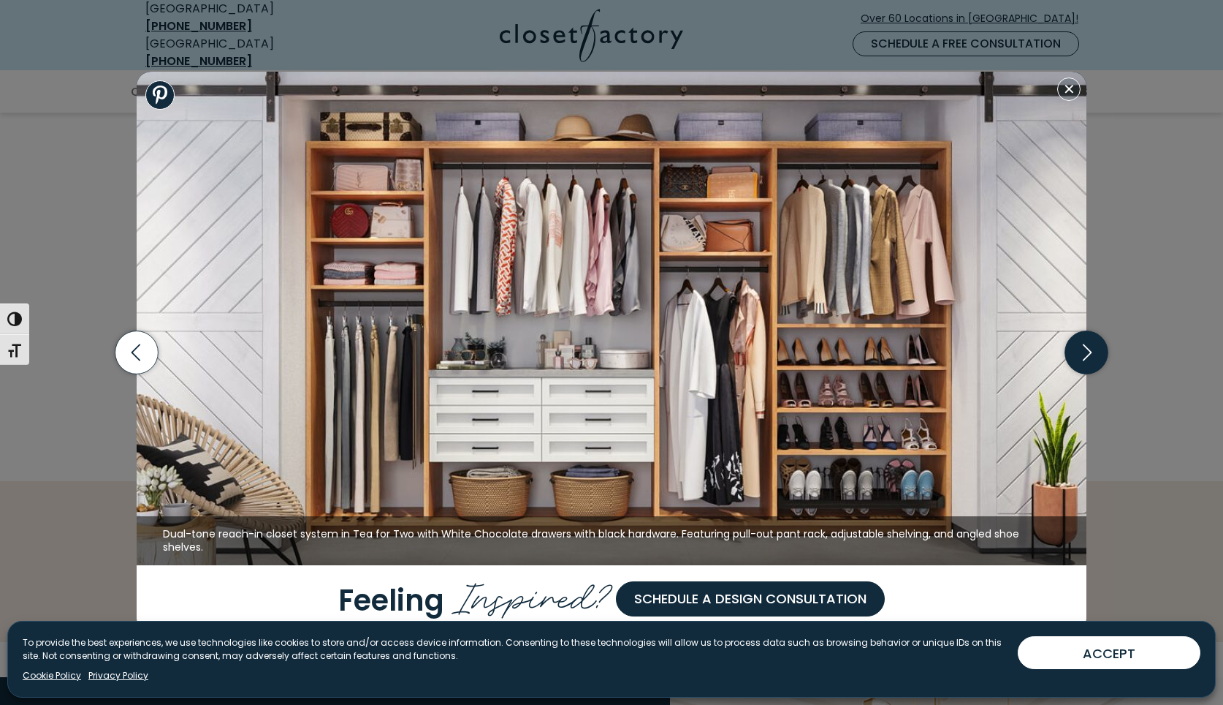
click at [1085, 353] on icon "button" at bounding box center [1087, 352] width 43 height 43
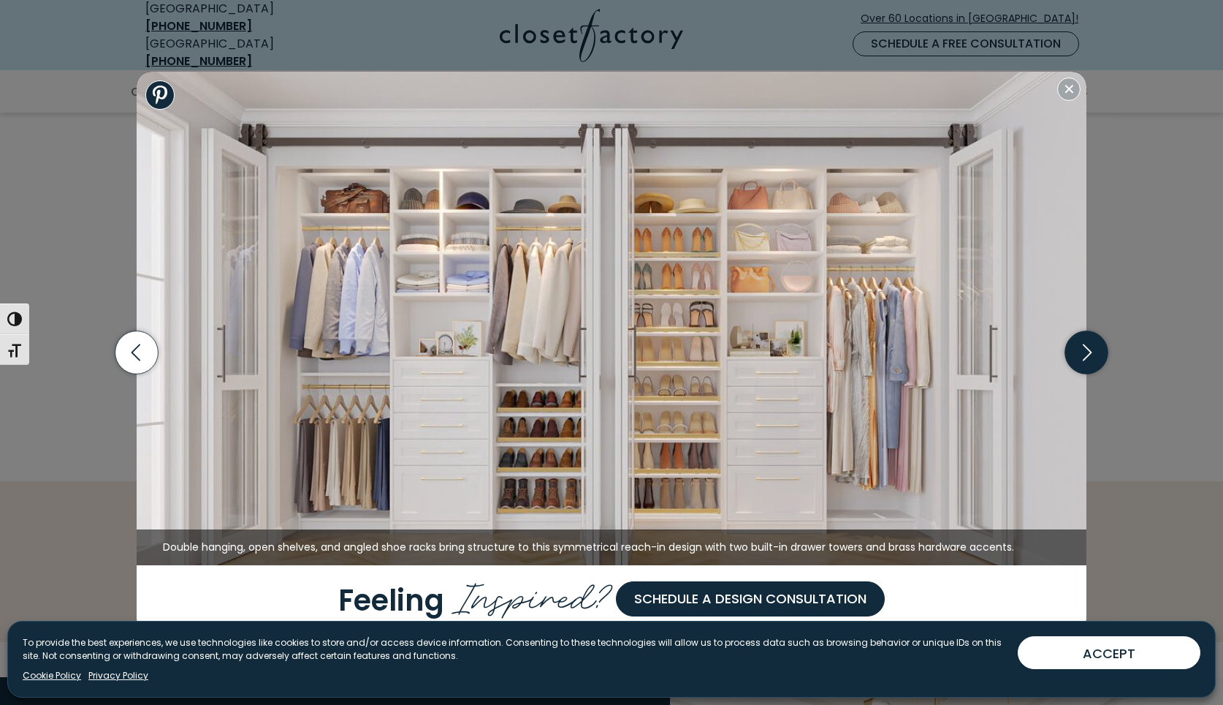
click at [1085, 353] on icon "button" at bounding box center [1087, 352] width 43 height 43
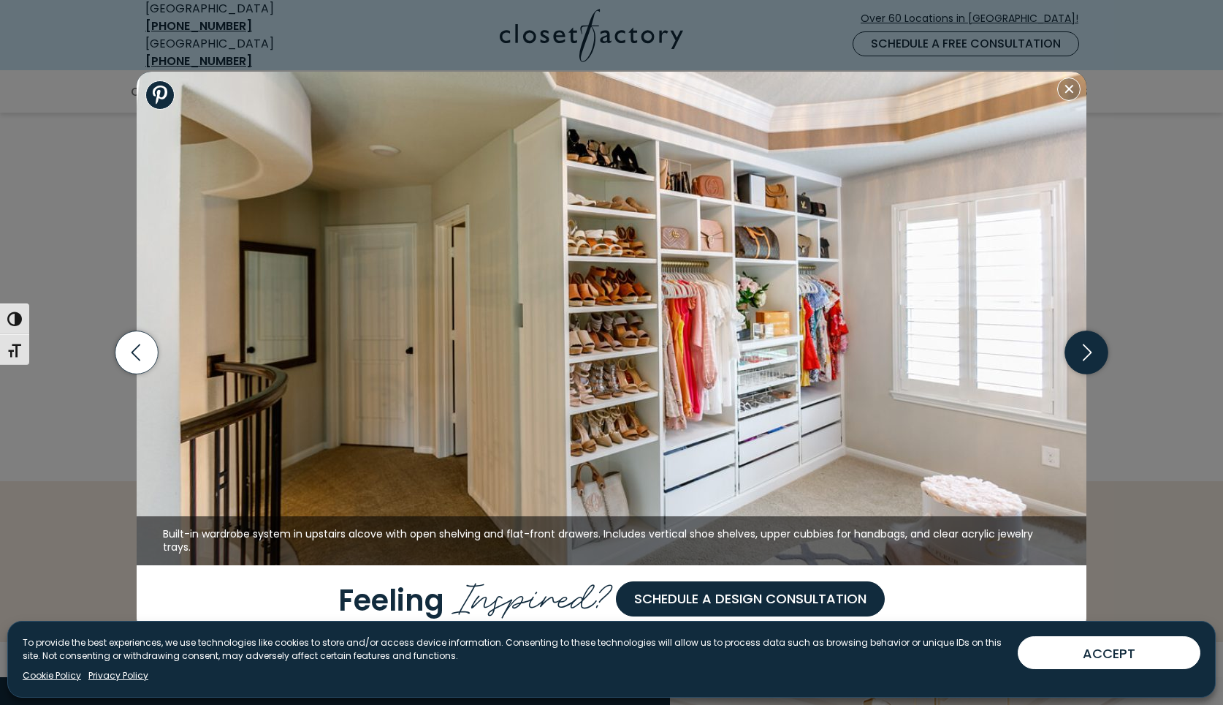
click at [1085, 353] on icon "button" at bounding box center [1087, 352] width 43 height 43
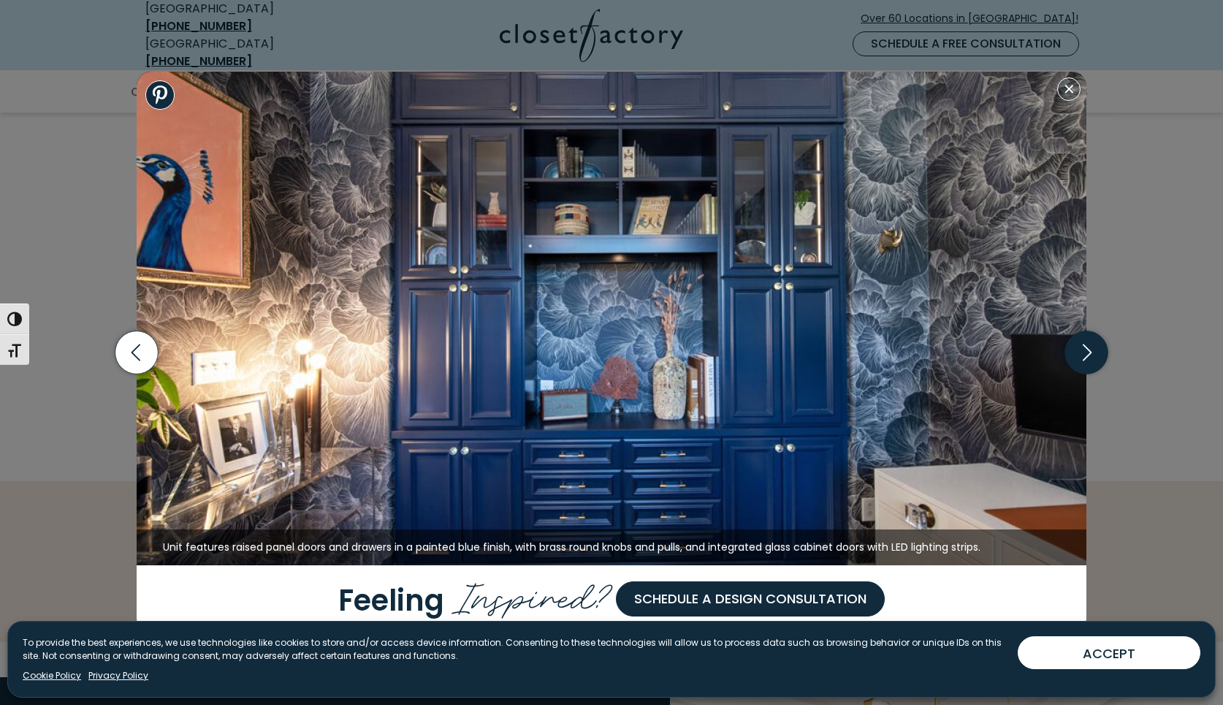
click at [1085, 353] on icon "button" at bounding box center [1087, 352] width 43 height 43
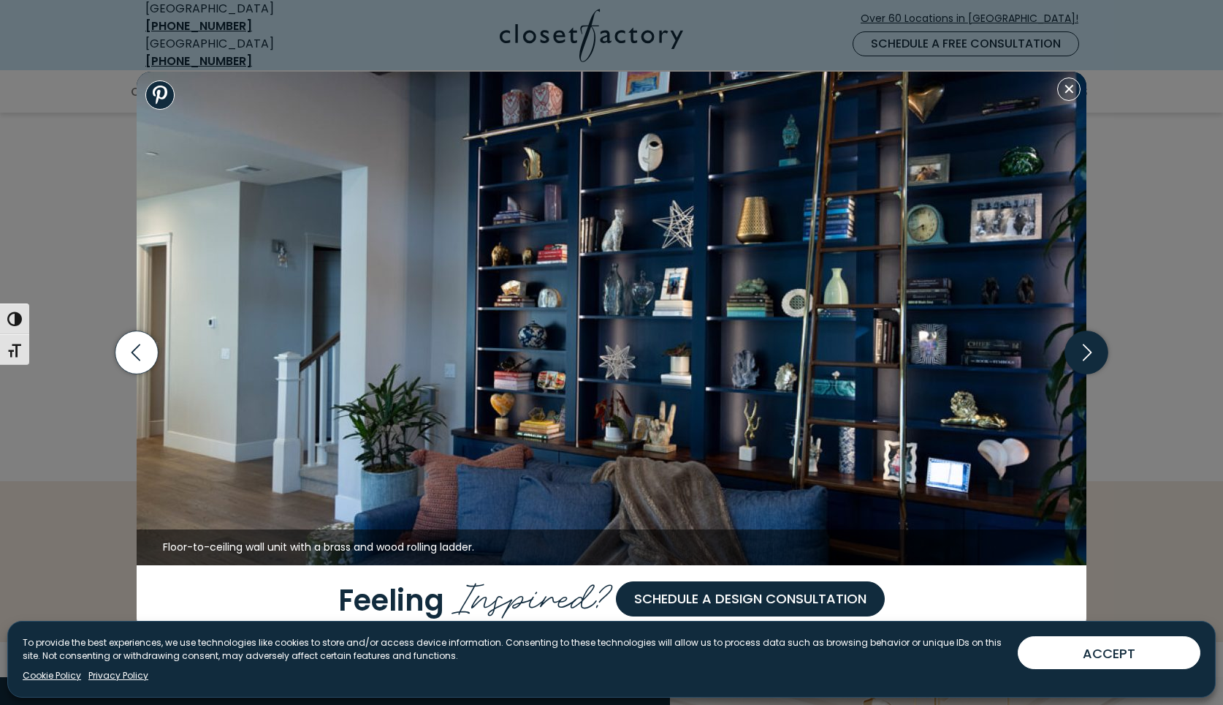
click at [1085, 353] on icon "button" at bounding box center [1087, 352] width 43 height 43
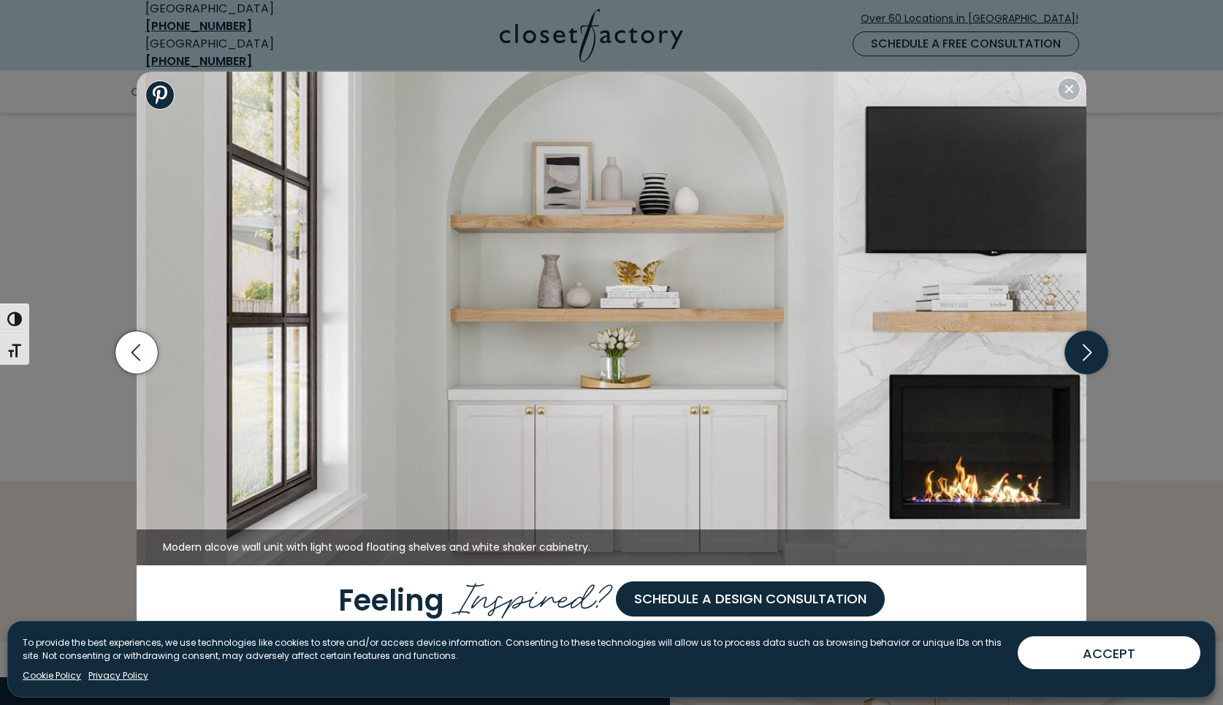
click at [1085, 353] on icon "button" at bounding box center [1087, 352] width 43 height 43
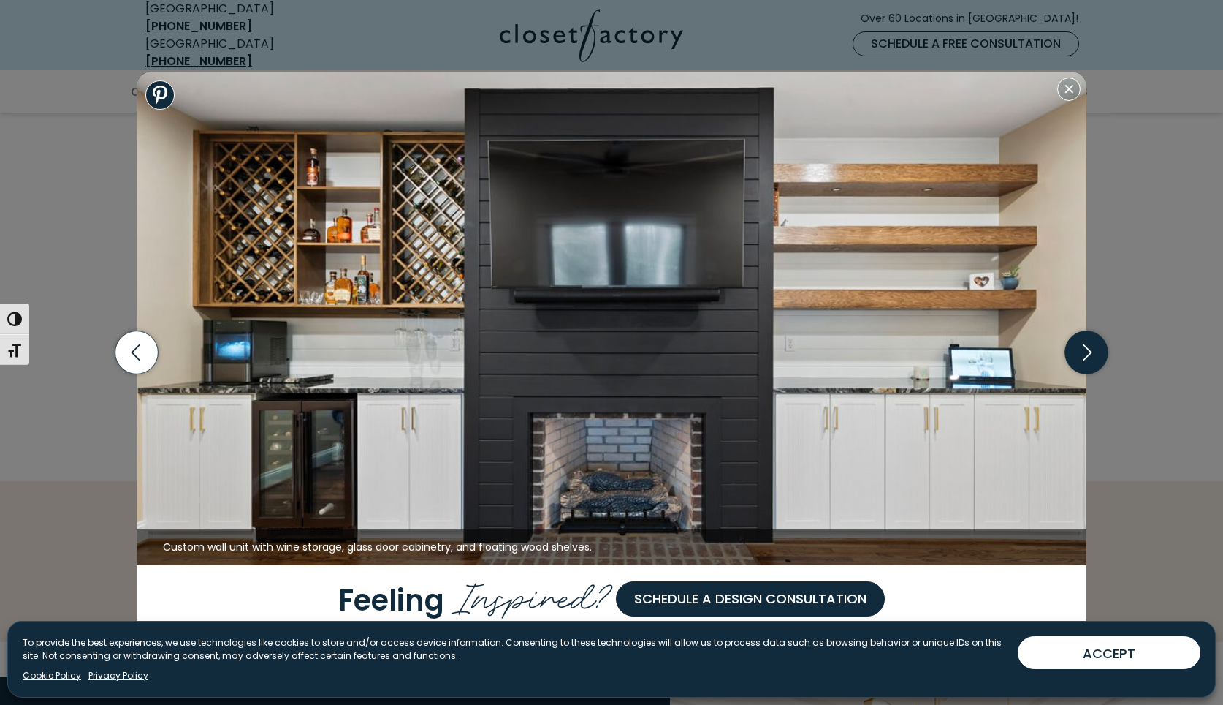
click at [1085, 353] on icon "button" at bounding box center [1087, 352] width 43 height 43
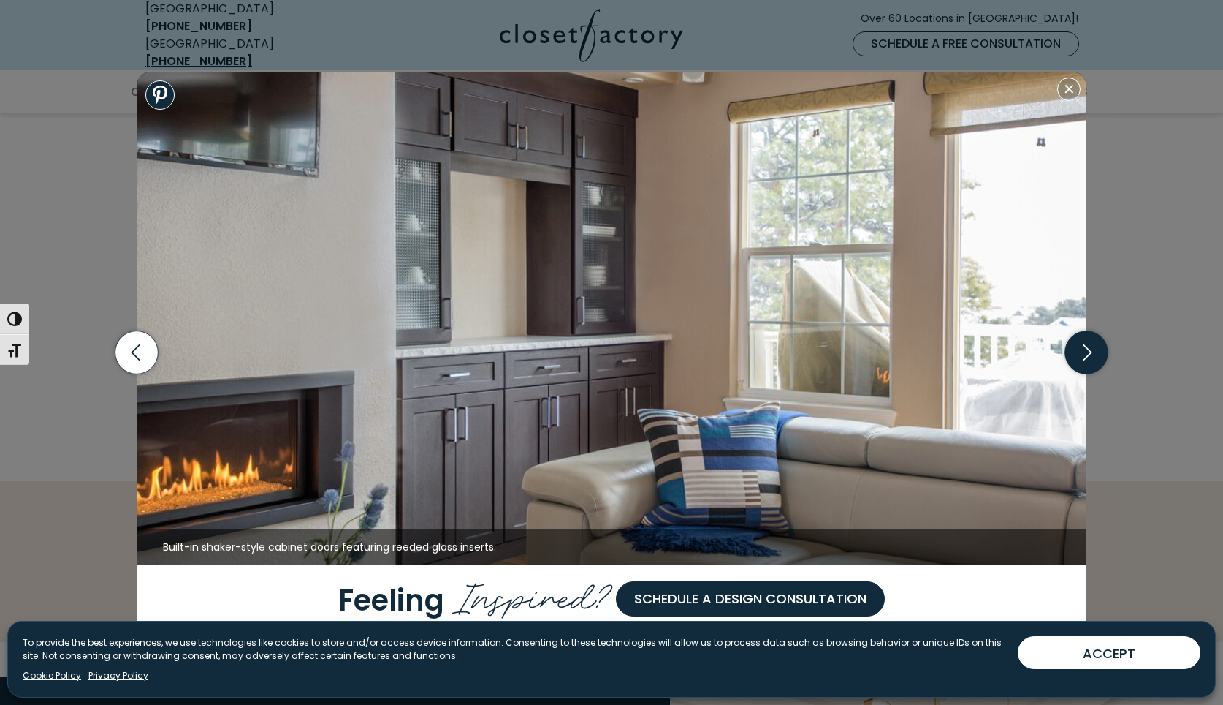
click at [1085, 352] on icon "button" at bounding box center [1087, 352] width 43 height 43
